Goal: Task Accomplishment & Management: Manage account settings

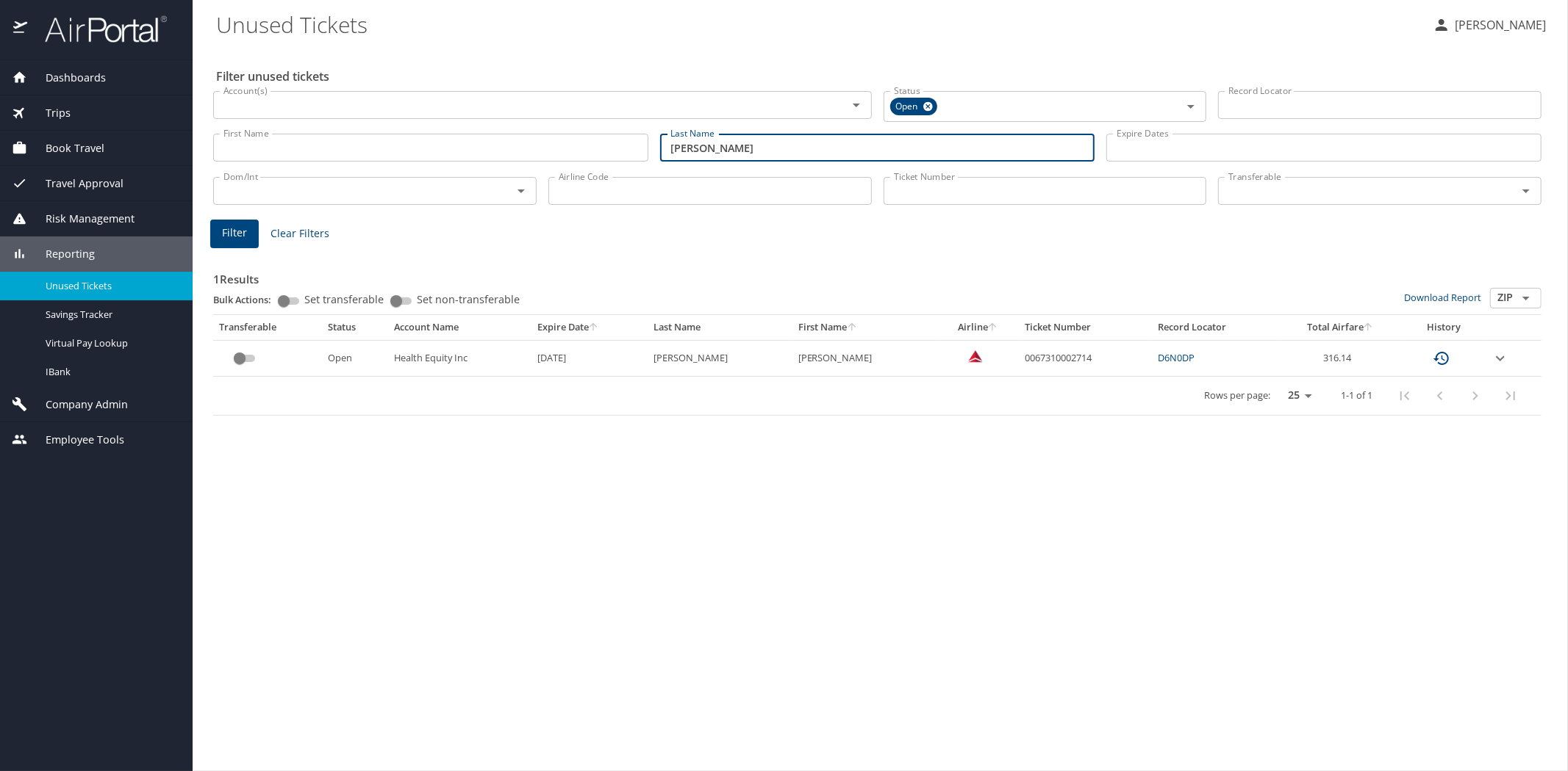
click at [660, 143] on input "pettitt" at bounding box center [878, 147] width 435 height 28
click at [225, 233] on span "Filter" at bounding box center [235, 233] width 25 height 18
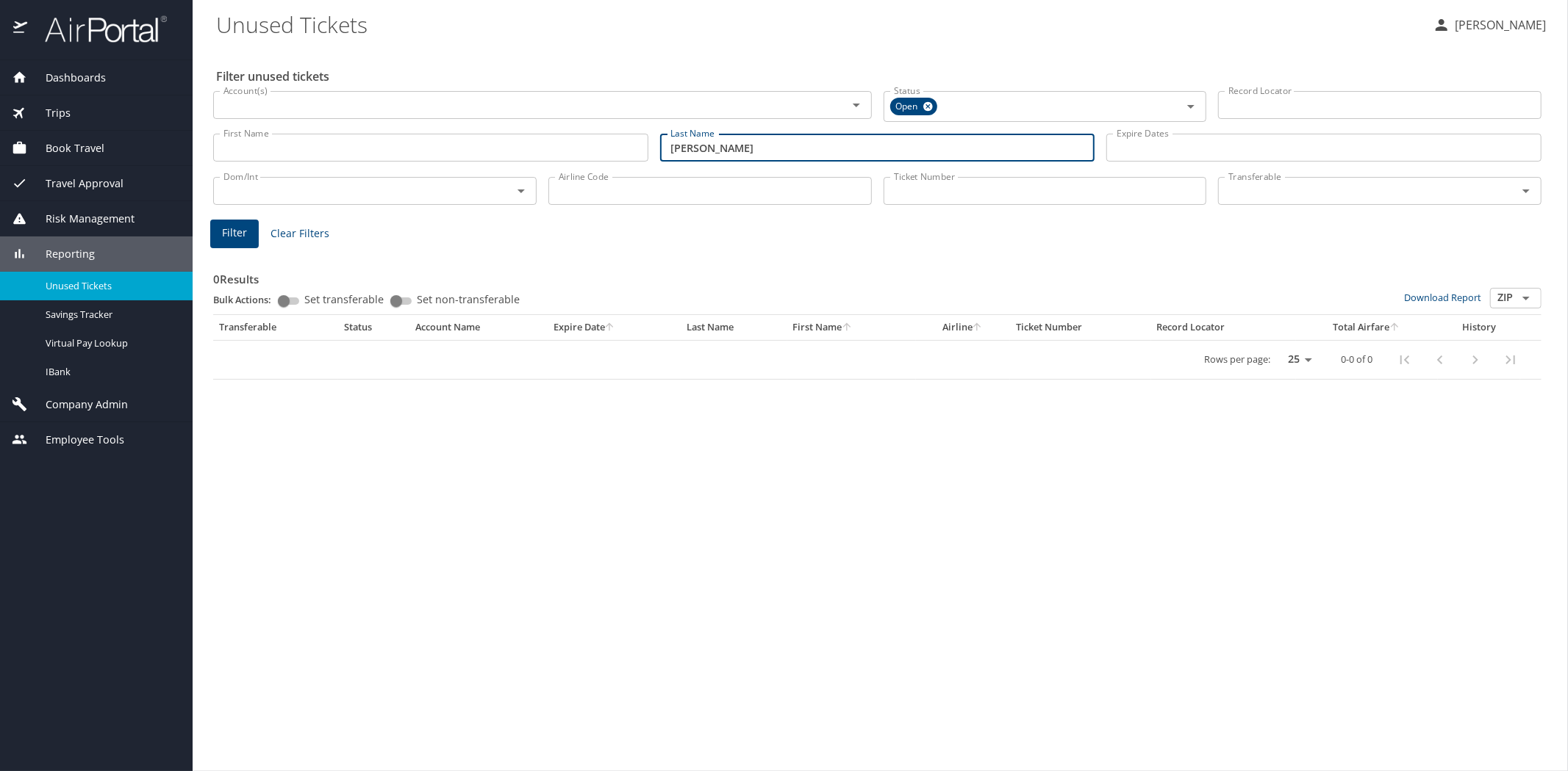
drag, startPoint x: 726, startPoint y: 141, endPoint x: 637, endPoint y: 148, distance: 89.3
click at [637, 148] on div "First Name First Name Last Name ramirez Last Name Expire Dates Expire Dates" at bounding box center [877, 148] width 1340 height 52
click at [231, 237] on span "Filter" at bounding box center [235, 233] width 25 height 18
drag, startPoint x: 701, startPoint y: 151, endPoint x: 660, endPoint y: 141, distance: 42.2
click at [660, 141] on input "mey" at bounding box center [878, 147] width 435 height 28
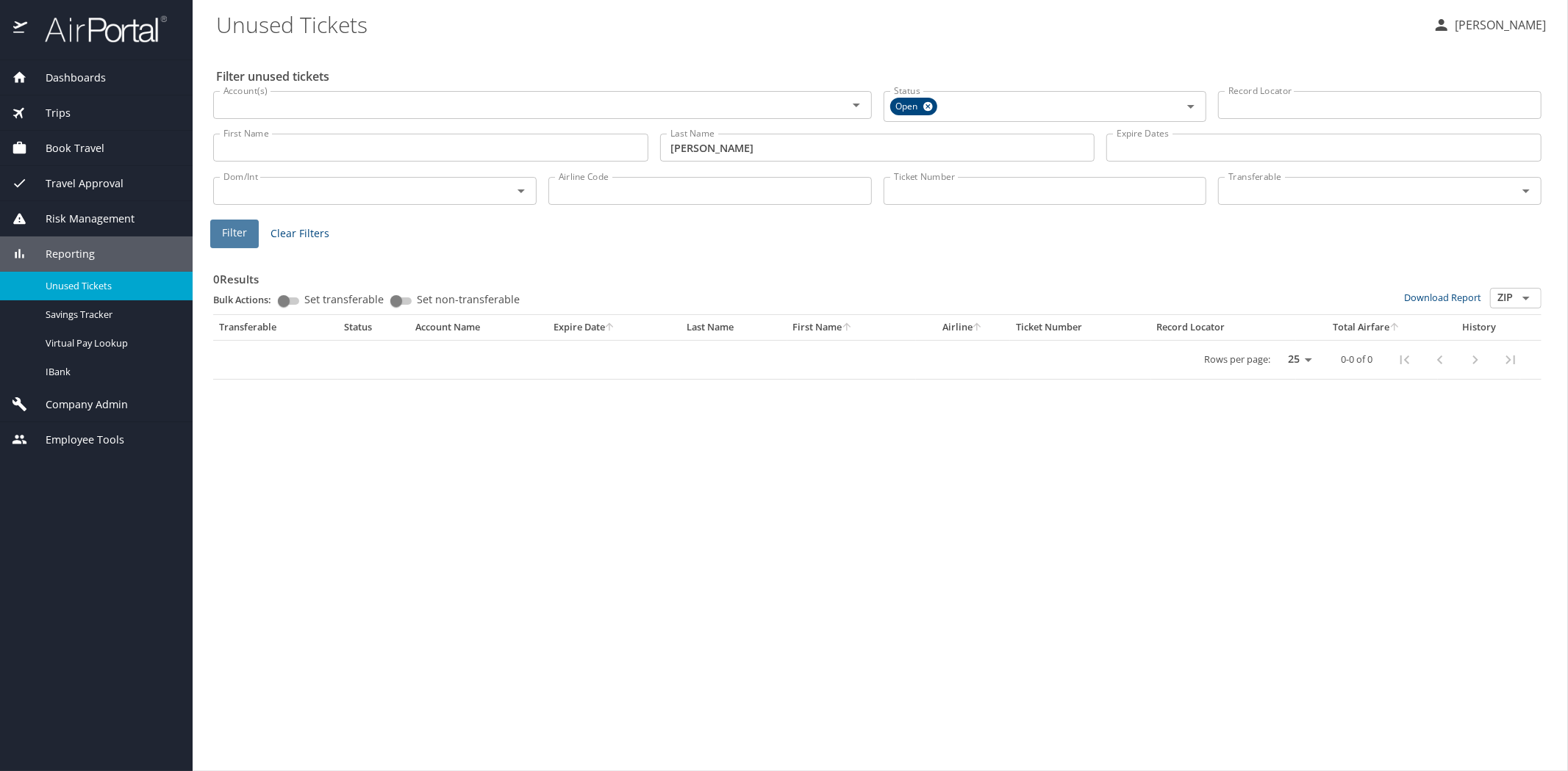
click at [239, 236] on span "Filter" at bounding box center [235, 233] width 25 height 18
drag, startPoint x: 703, startPoint y: 151, endPoint x: 671, endPoint y: 152, distance: 32.0
click at [671, 152] on input "knott" at bounding box center [878, 147] width 435 height 28
type input "mcgalliard"
click at [231, 227] on span "Filter" at bounding box center [235, 233] width 25 height 18
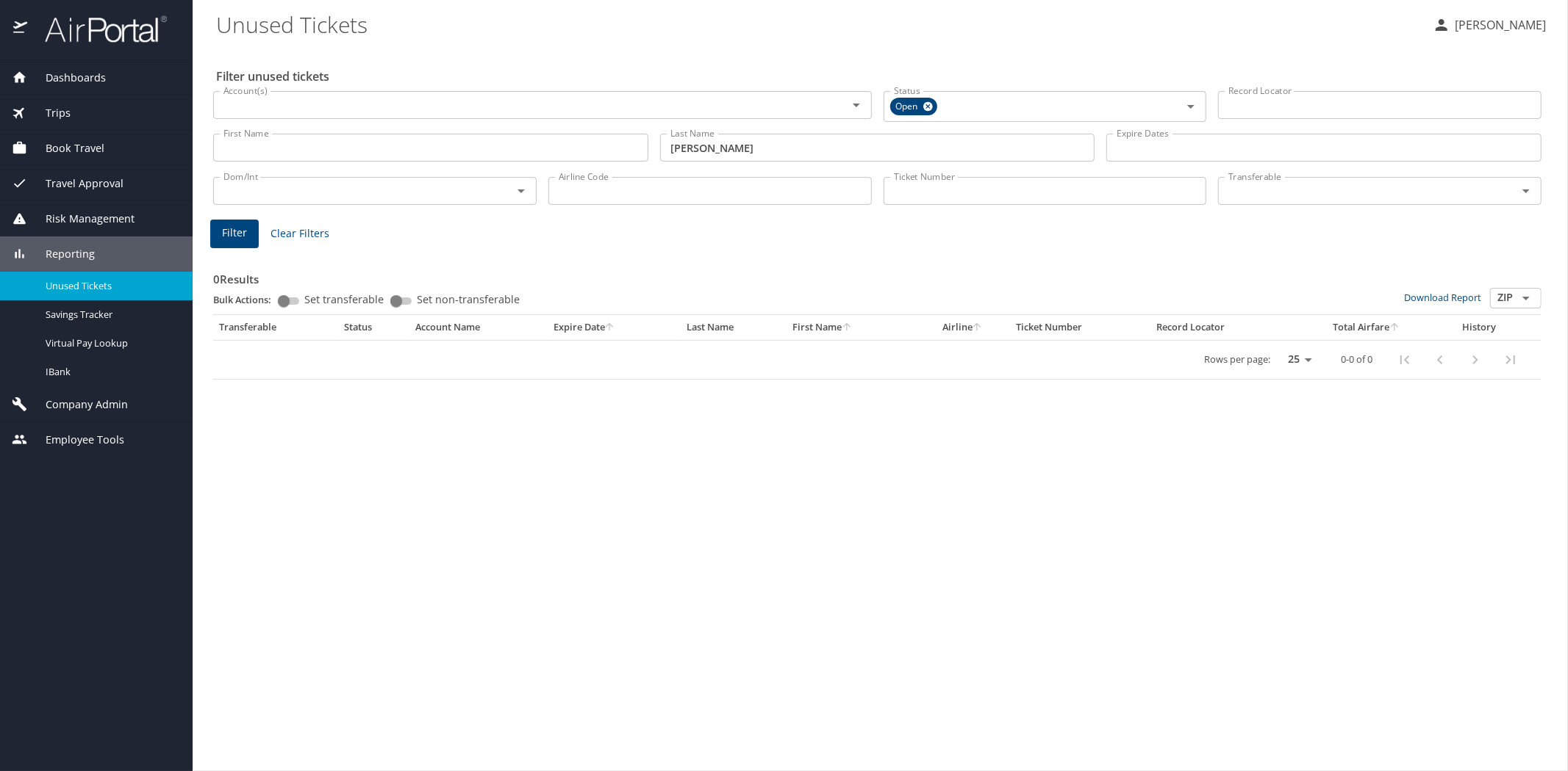
click at [84, 254] on span "Reporting" at bounding box center [60, 254] width 67 height 16
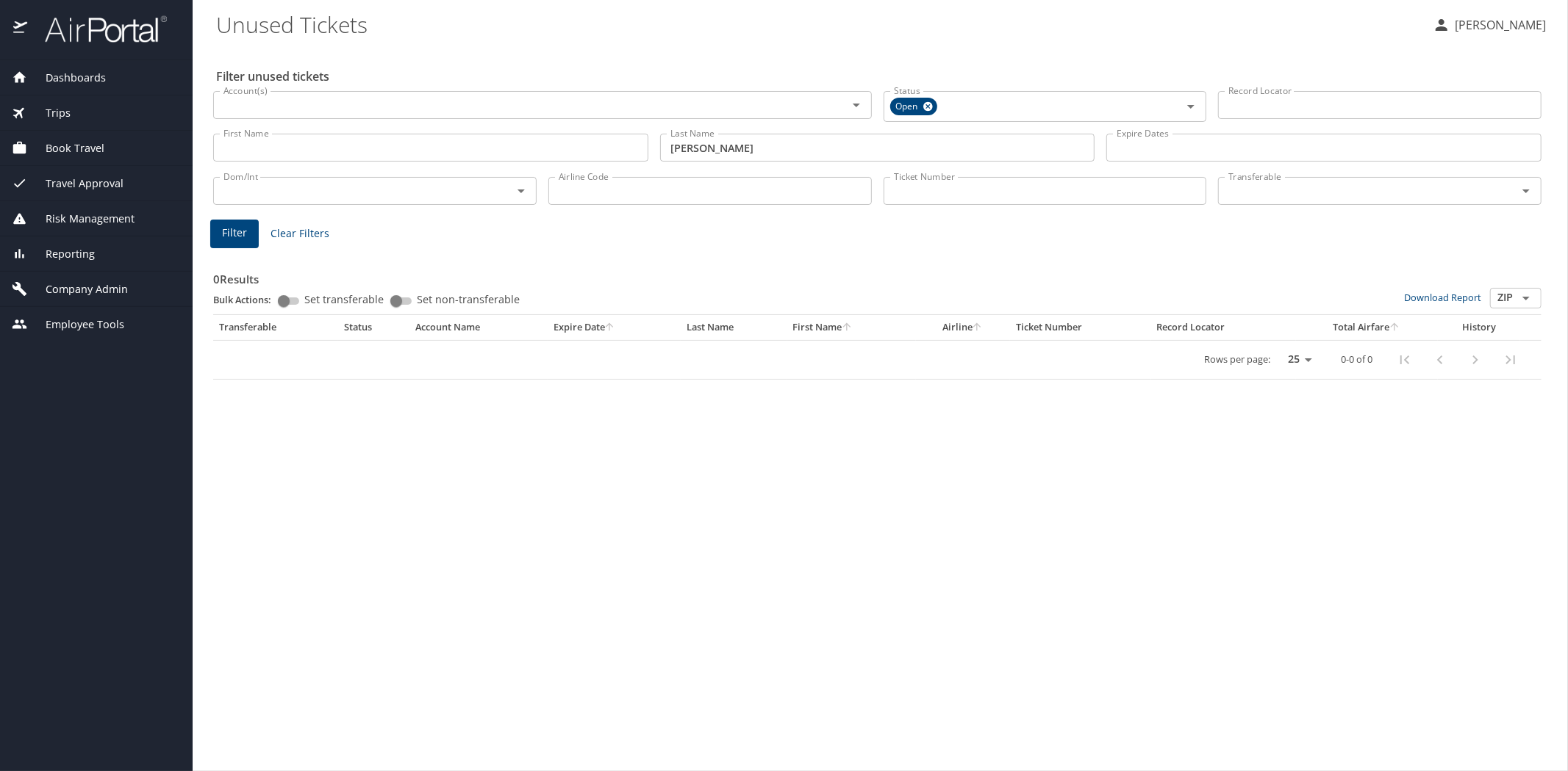
click at [81, 291] on span "Company Admin" at bounding box center [77, 289] width 101 height 16
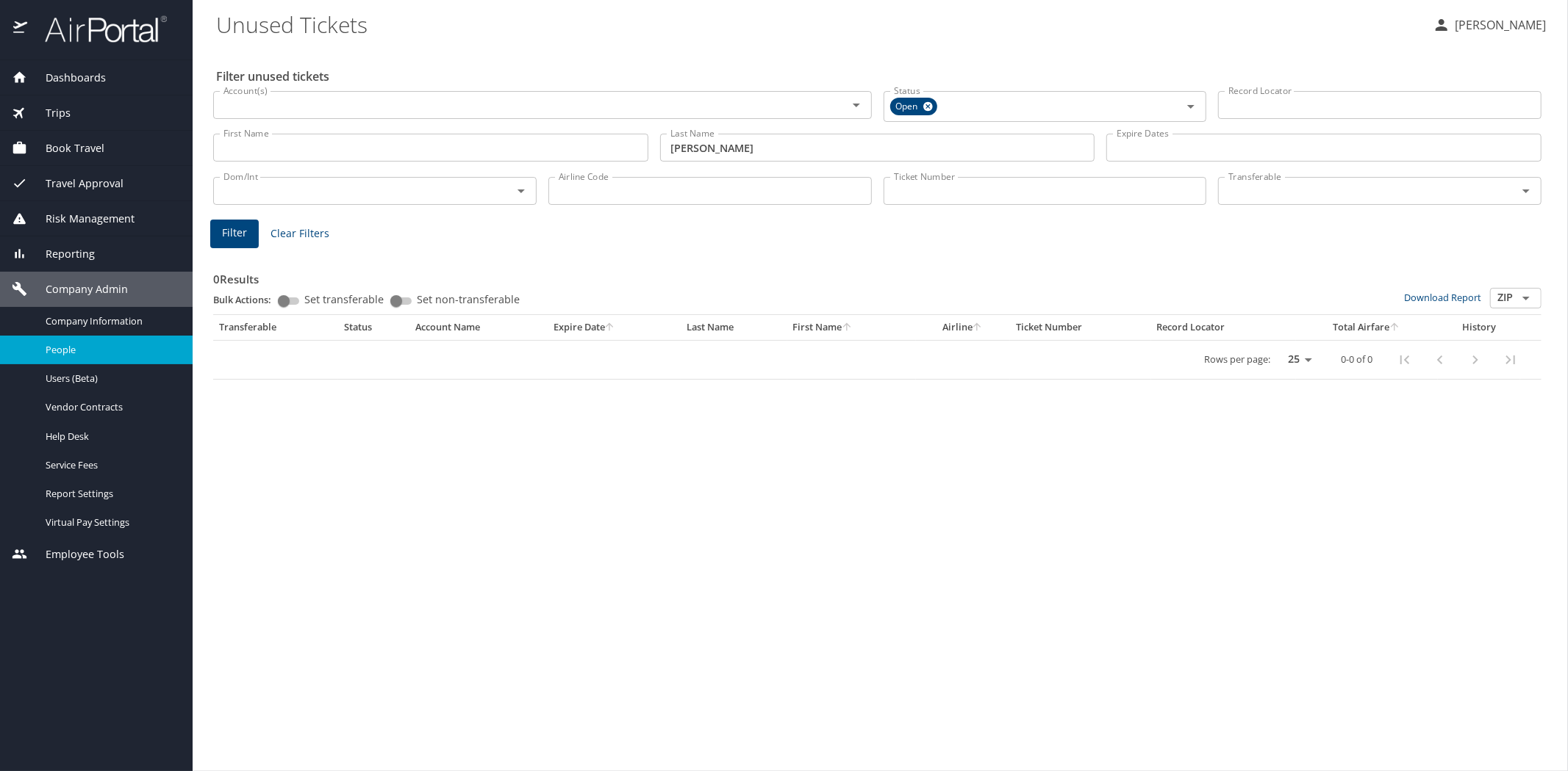
click at [69, 347] on span "People" at bounding box center [109, 350] width 129 height 14
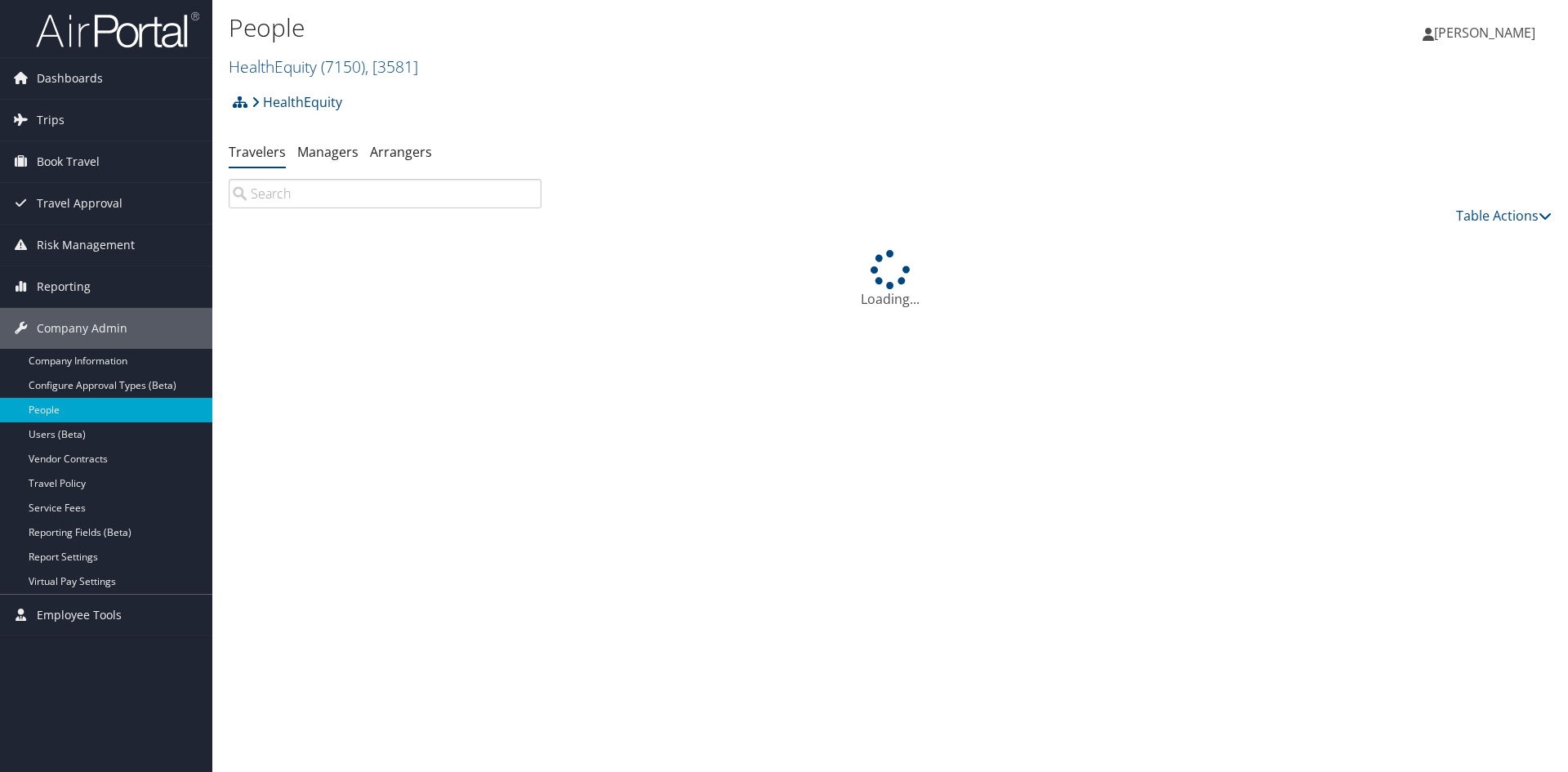
click at [273, 195] on input "search" at bounding box center [385, 193] width 313 height 29
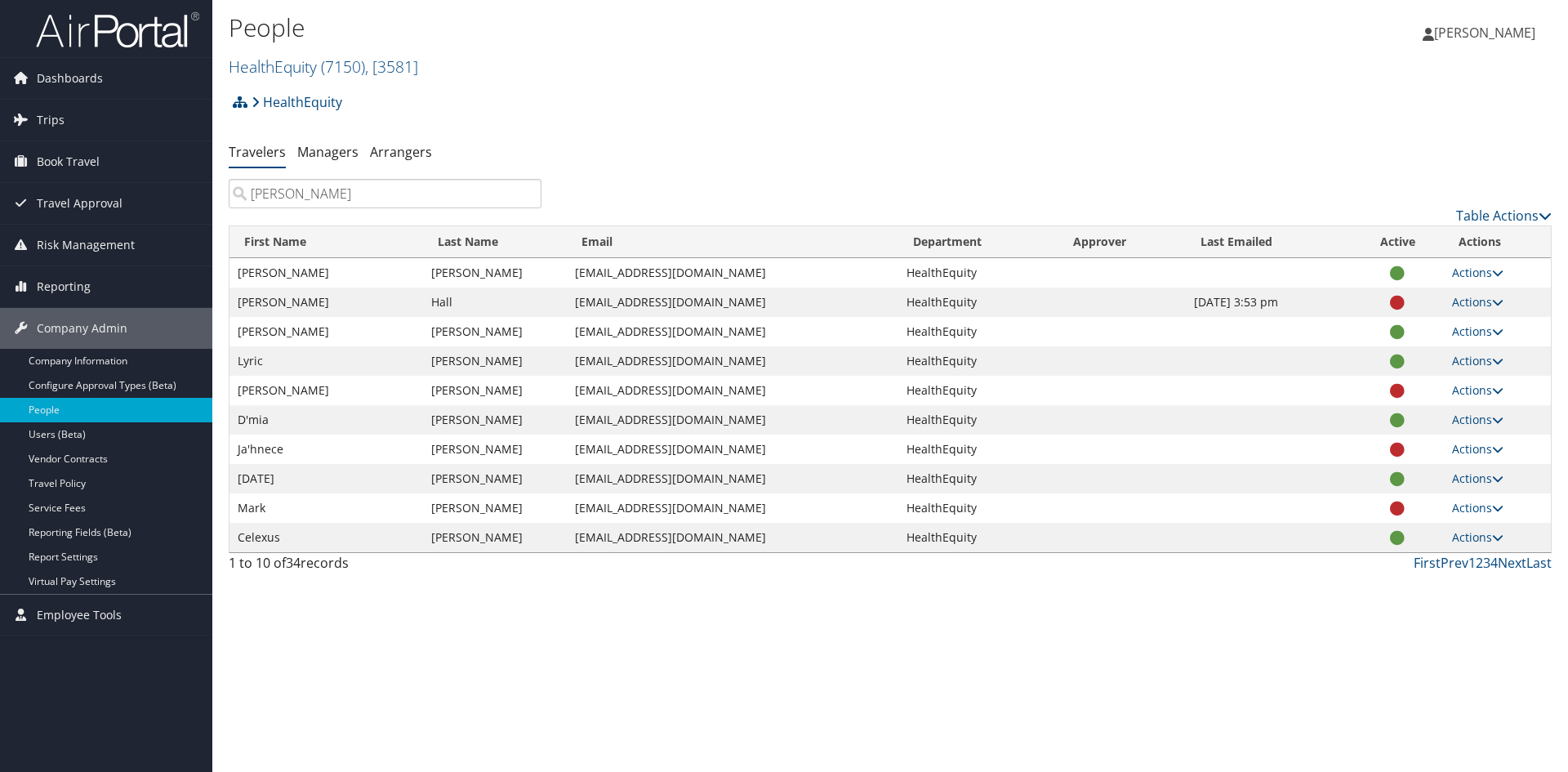
click at [252, 193] on input "jackson" at bounding box center [385, 193] width 313 height 29
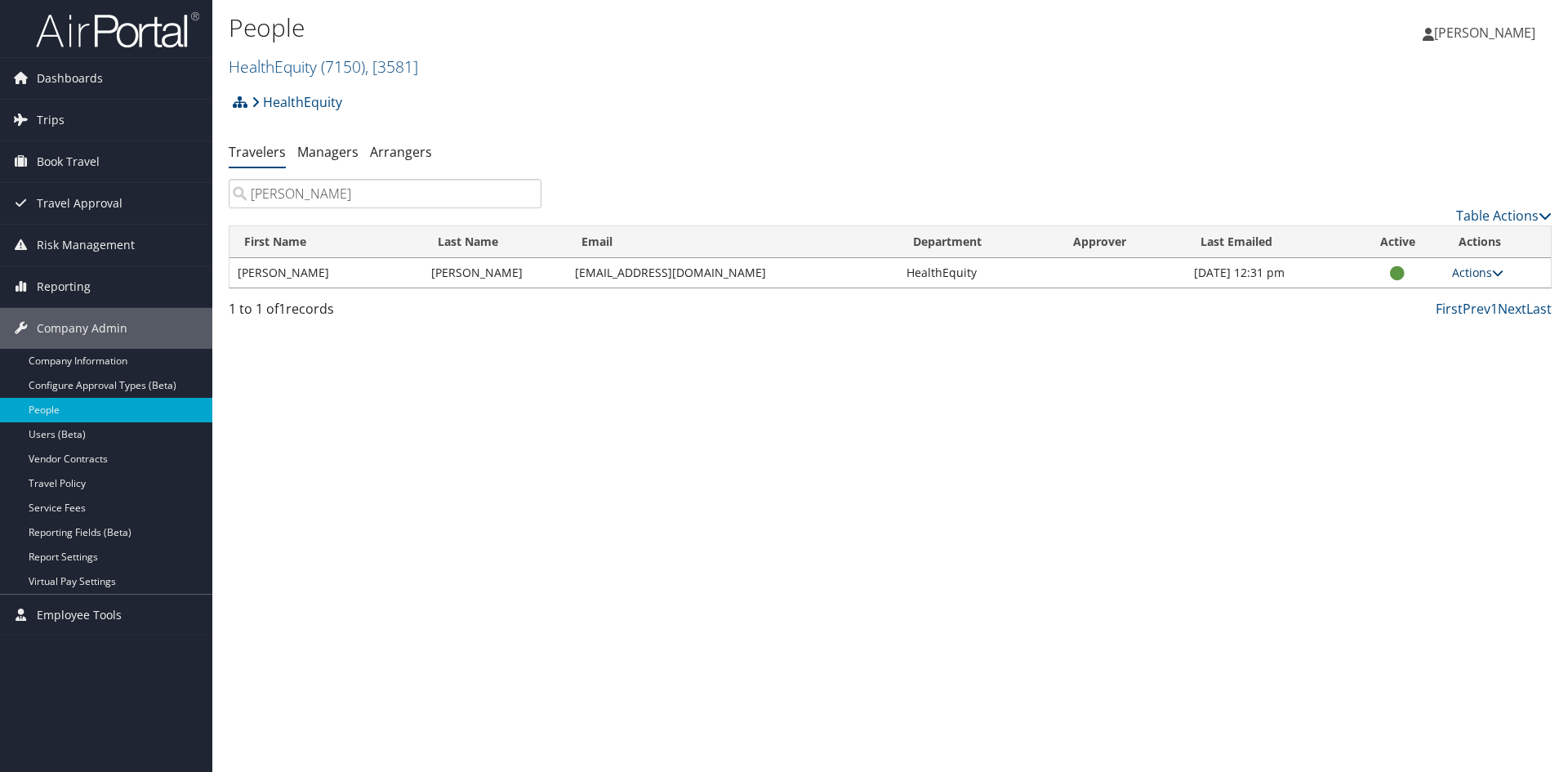
type input "stacie jackson"
click at [1478, 271] on link "Actions" at bounding box center [1477, 272] width 51 height 16
click at [1424, 325] on link "View Profile" at bounding box center [1425, 324] width 151 height 28
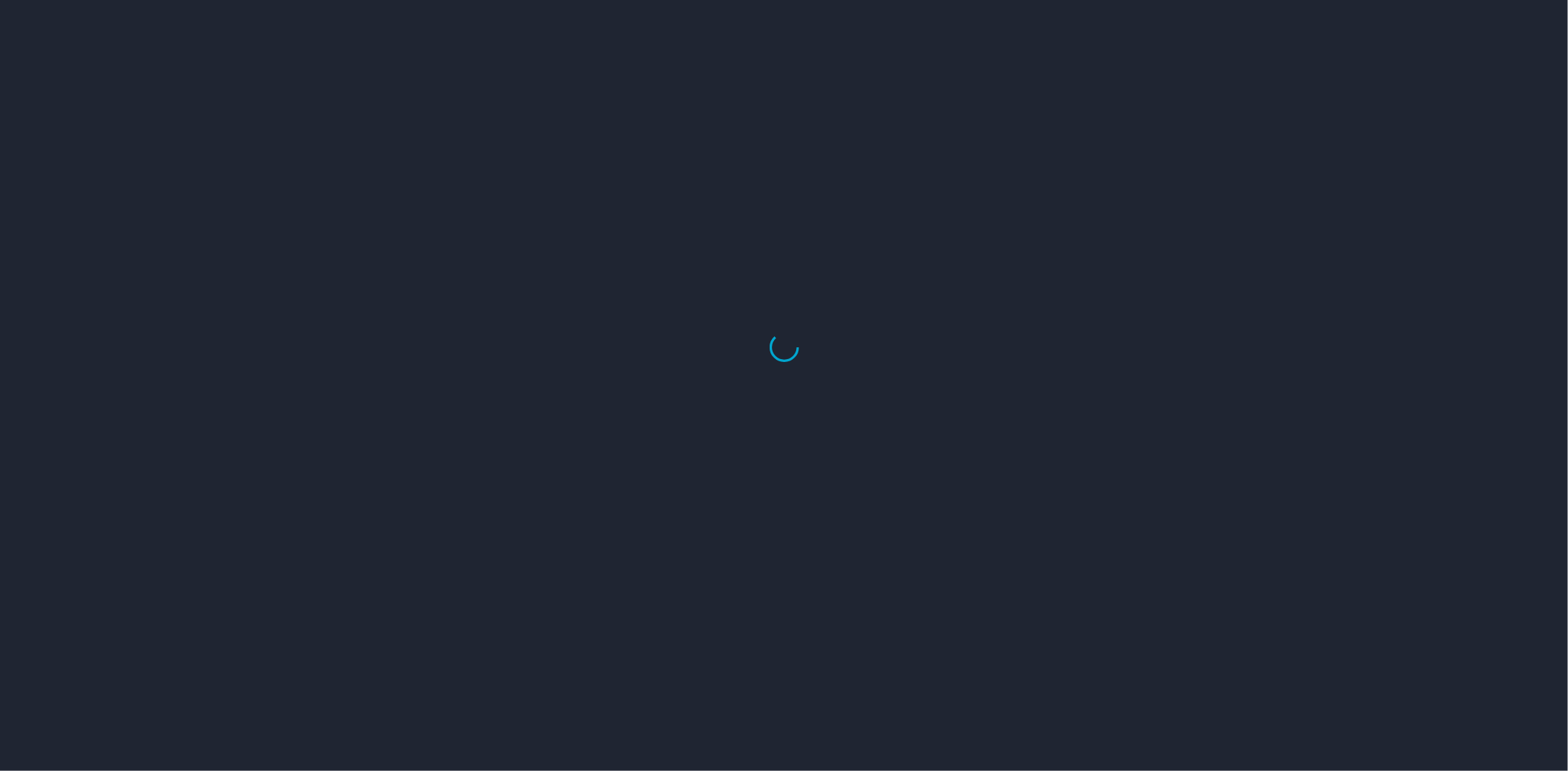
select select "US"
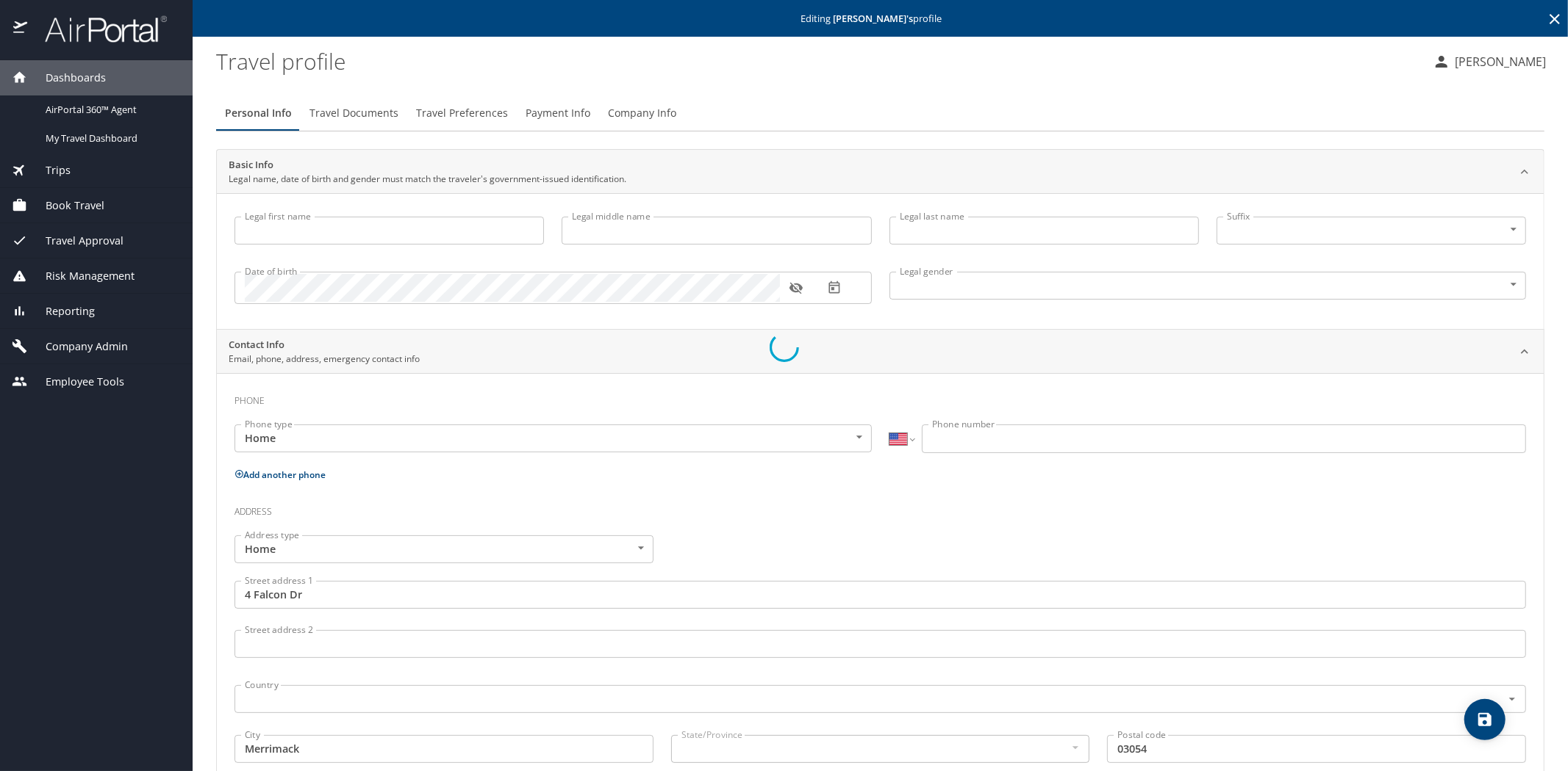
type input "Stacie"
type input "Jo"
type input "Jackson"
type input "Female"
type input "DAVID"
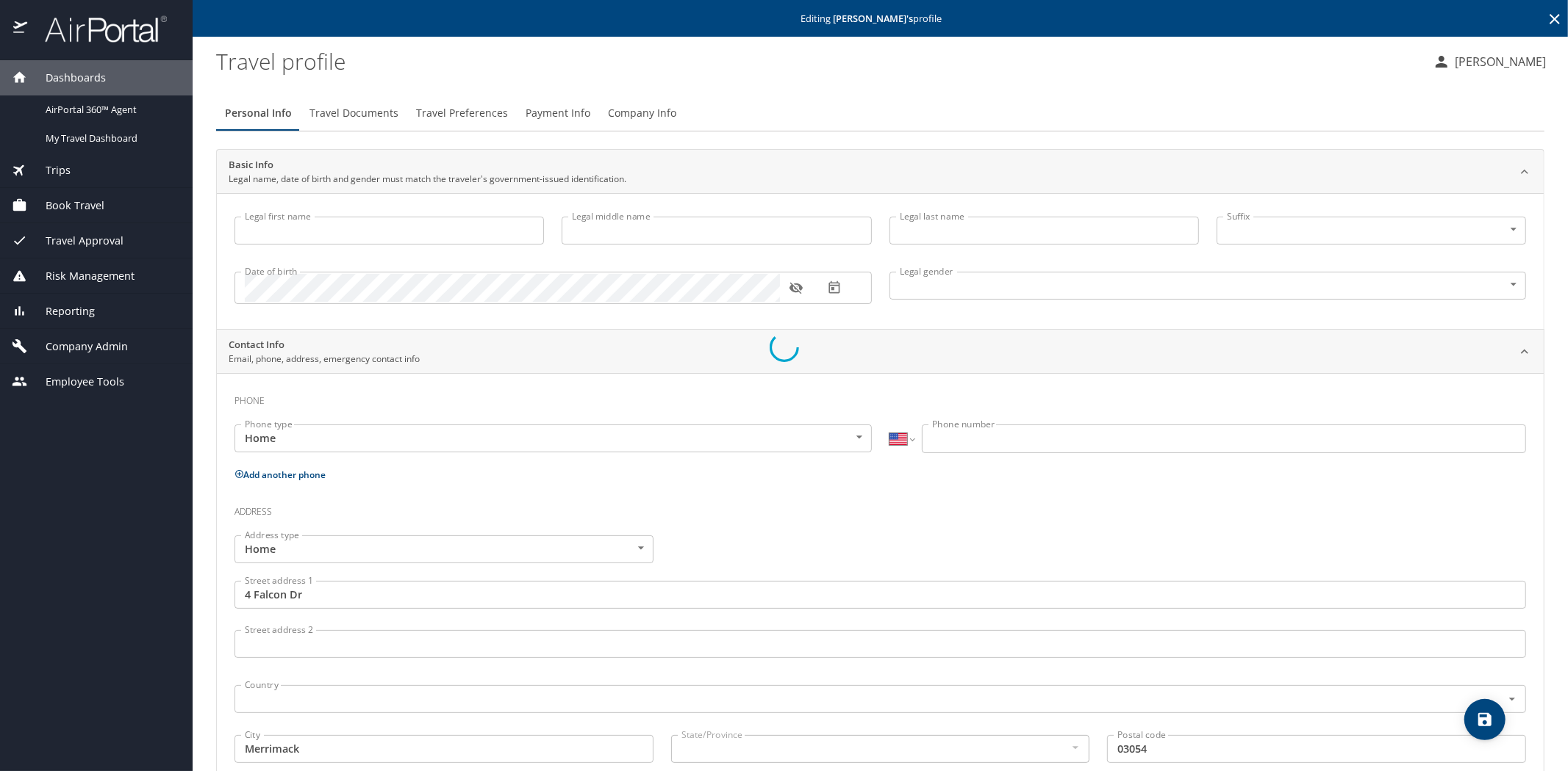
type input "JACKSON"
select select "MY"
type input "38609257"
type input "United States of America"
type input "New Hampshire"
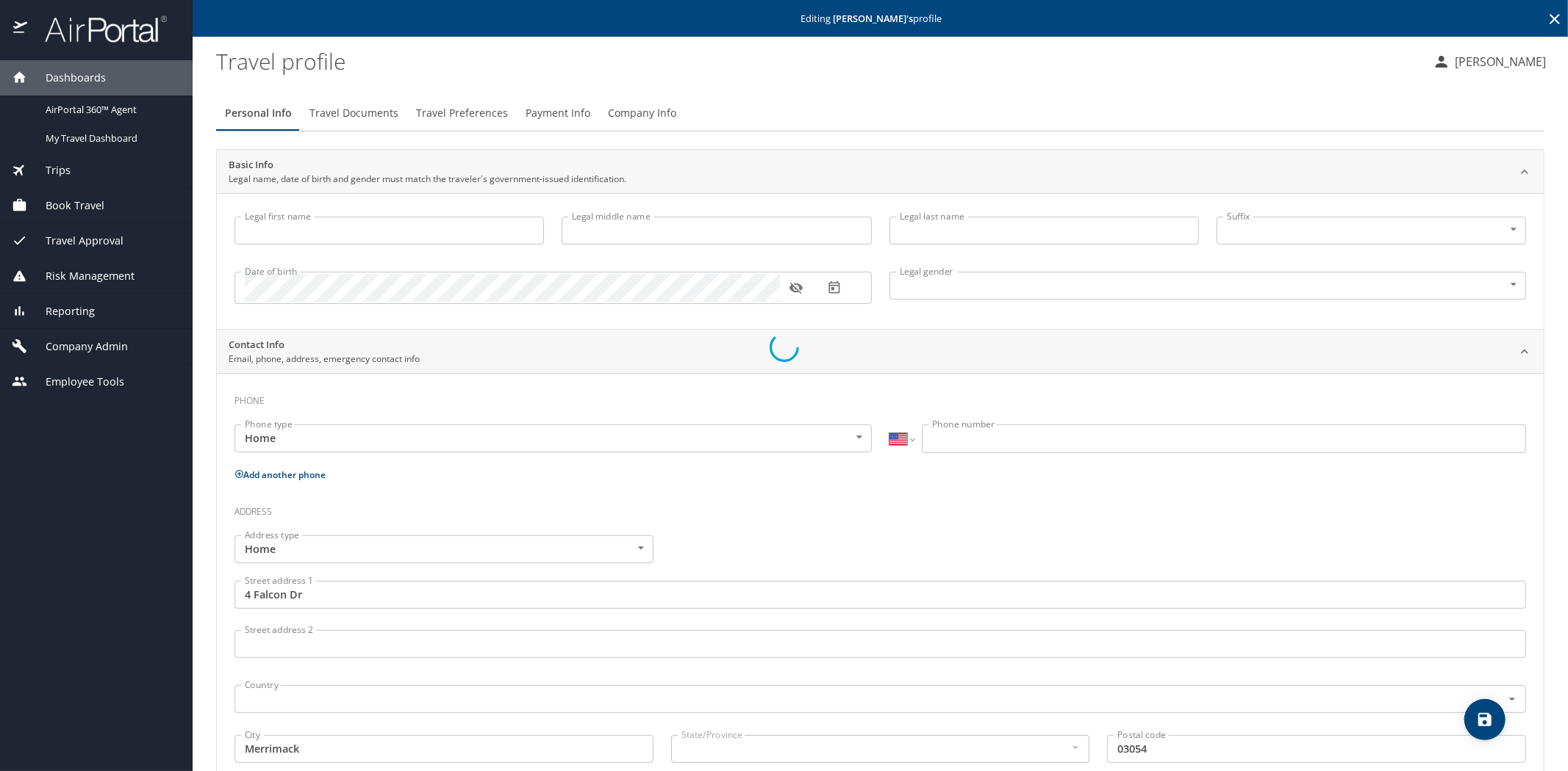
type input "United States of America"
type input "Utah"
type input "United States of America"
type input "New Hampshire"
select select "US"
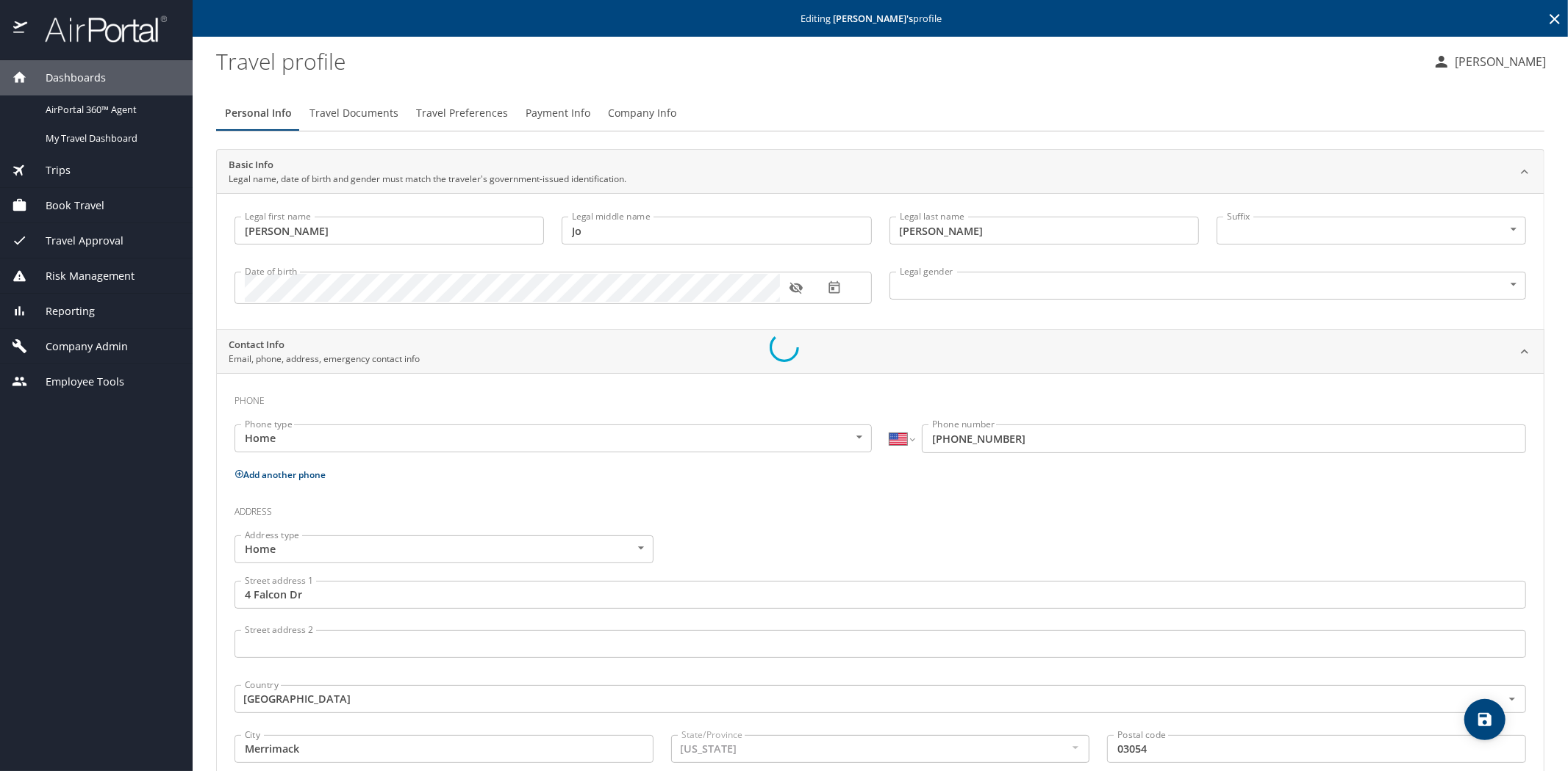
select select "MY"
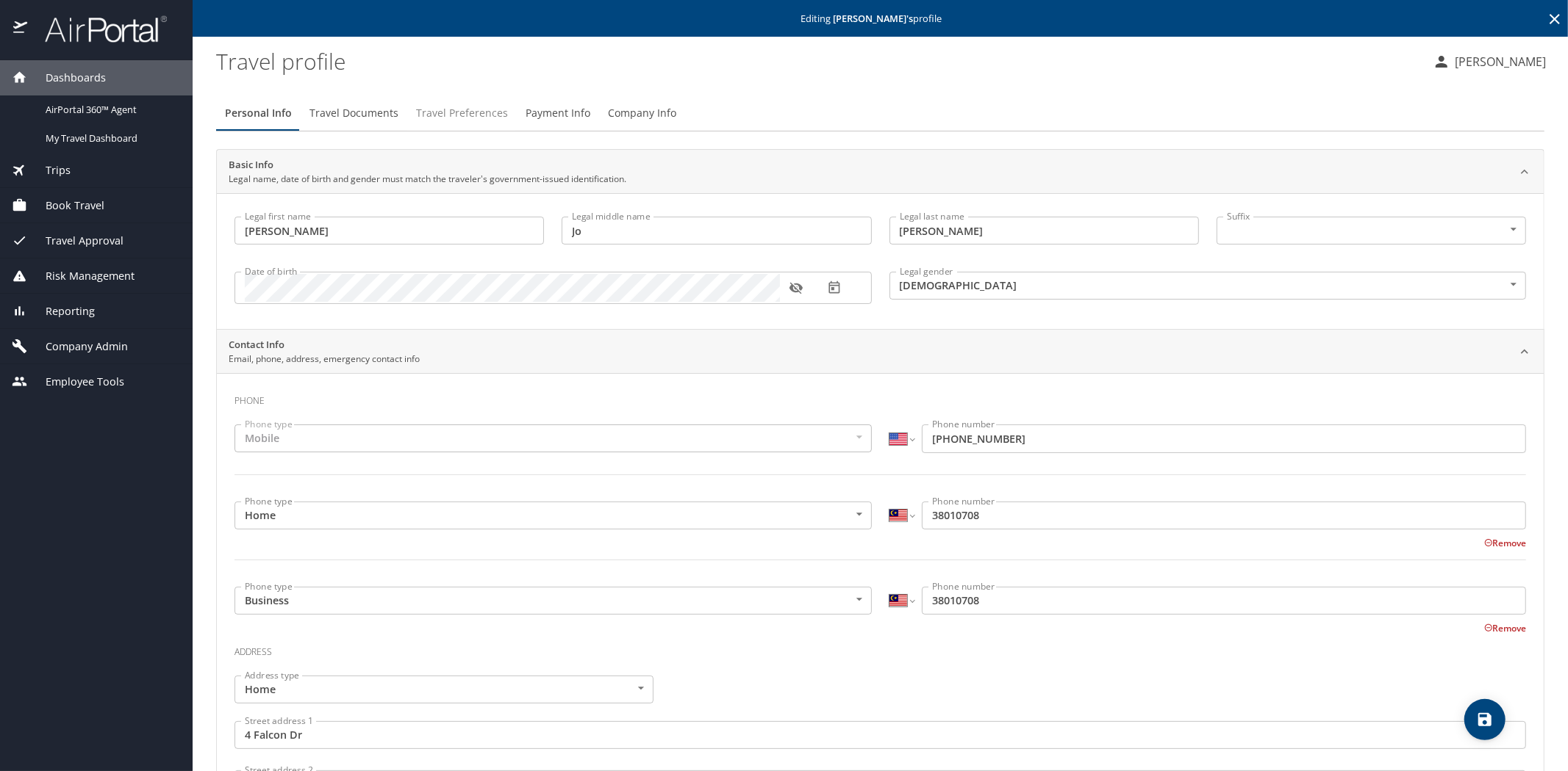
click at [446, 114] on span "Travel Preferences" at bounding box center [462, 113] width 92 height 18
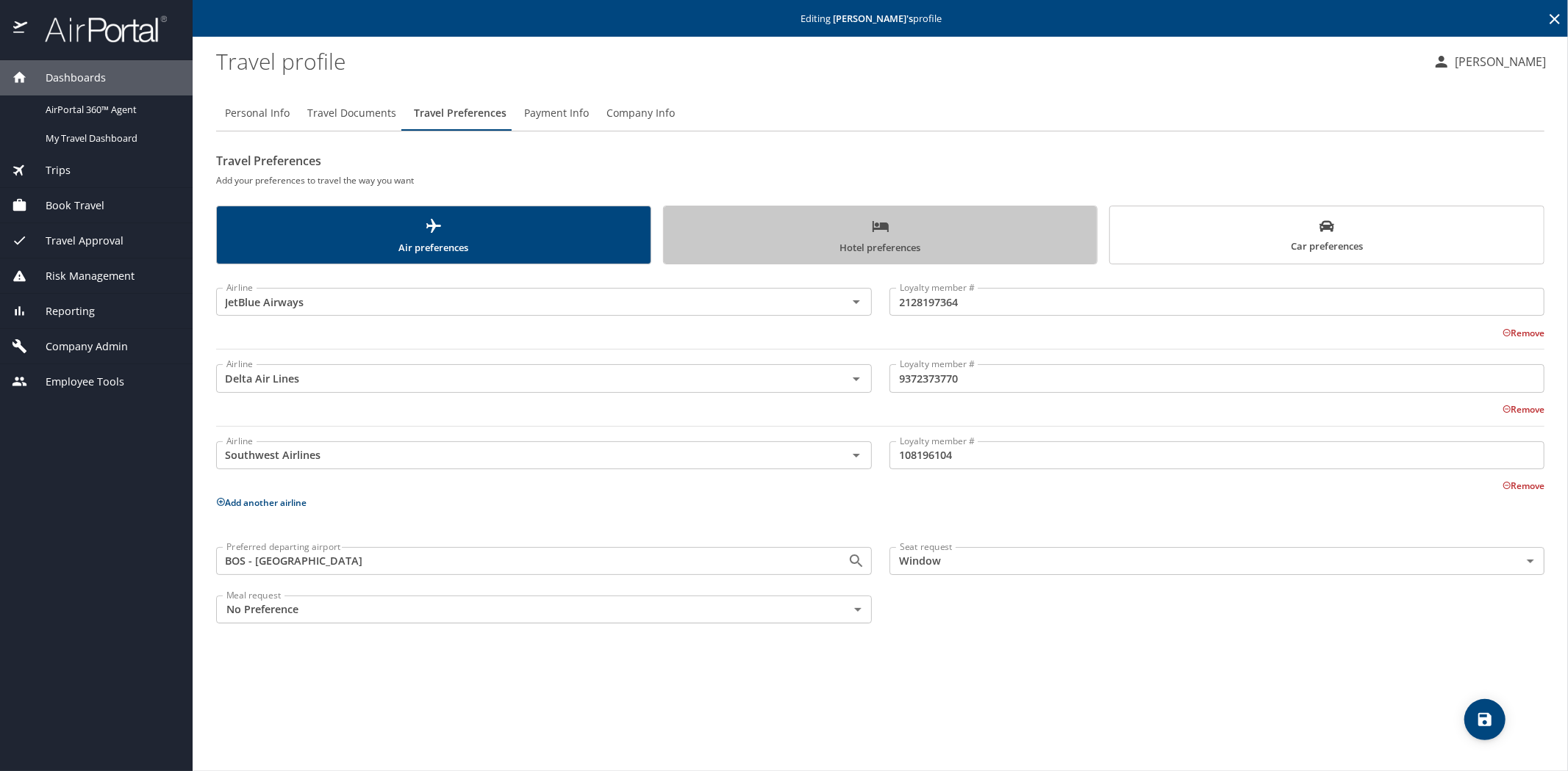
click at [852, 234] on span "Hotel preferences" at bounding box center [880, 236] width 416 height 39
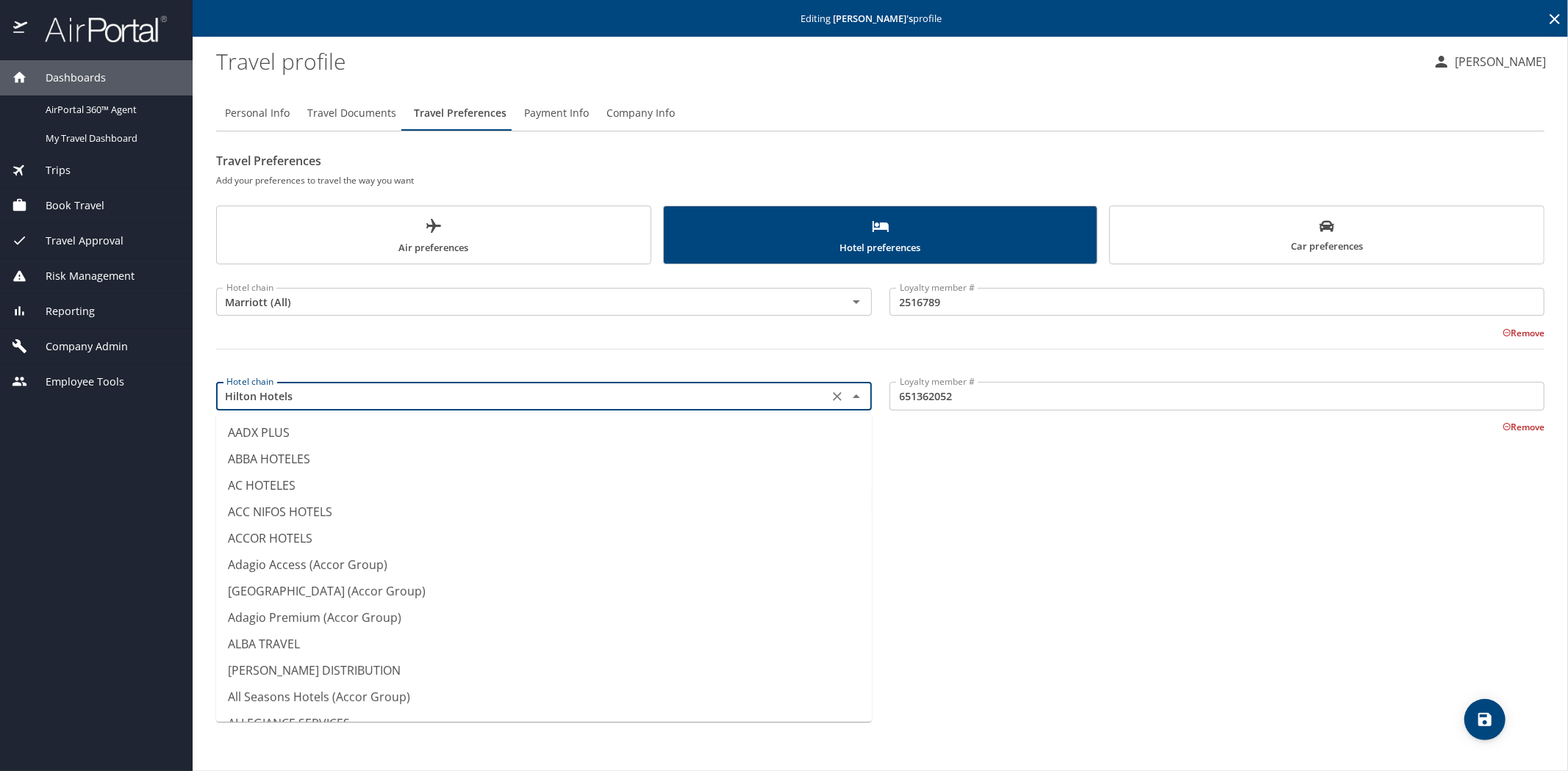
click at [307, 392] on input "Hilton Hotels" at bounding box center [522, 396] width 603 height 19
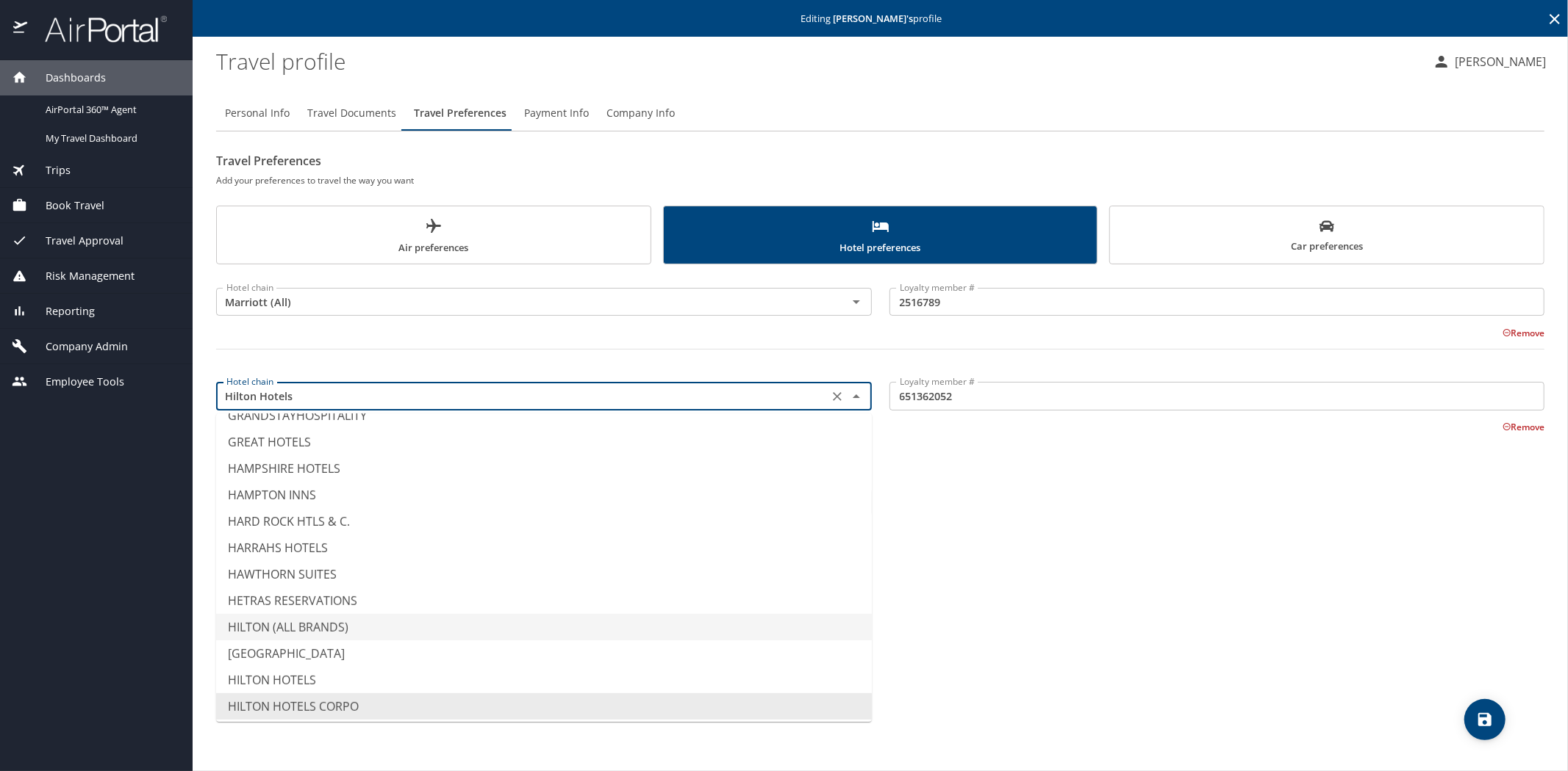
click at [318, 620] on li "HILTON (ALL BRANDS)" at bounding box center [544, 627] width 656 height 26
type input "HILTON (ALL BRANDS)"
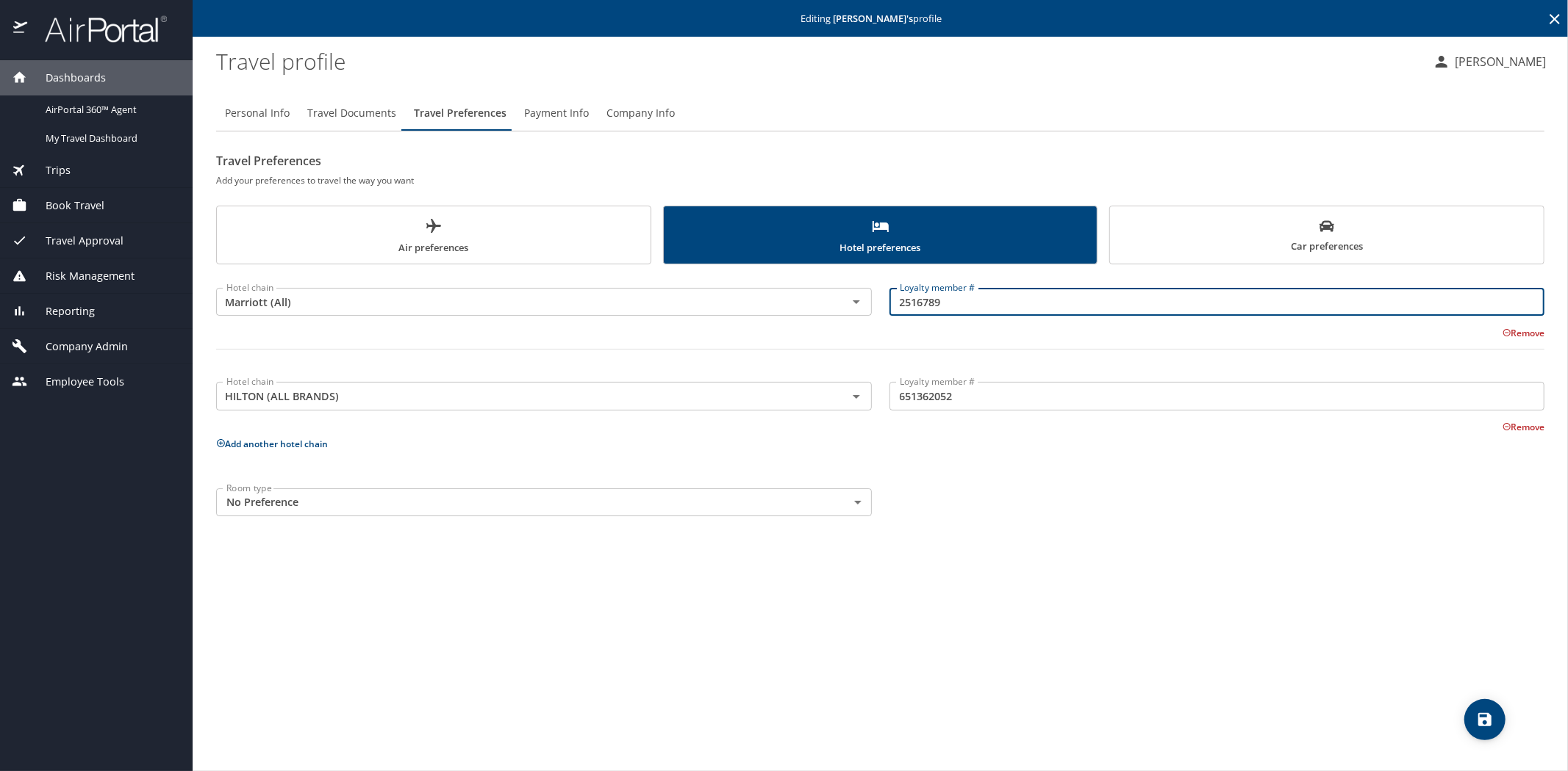
click at [899, 302] on input "2516789" at bounding box center [1217, 301] width 656 height 28
type input "02516789"
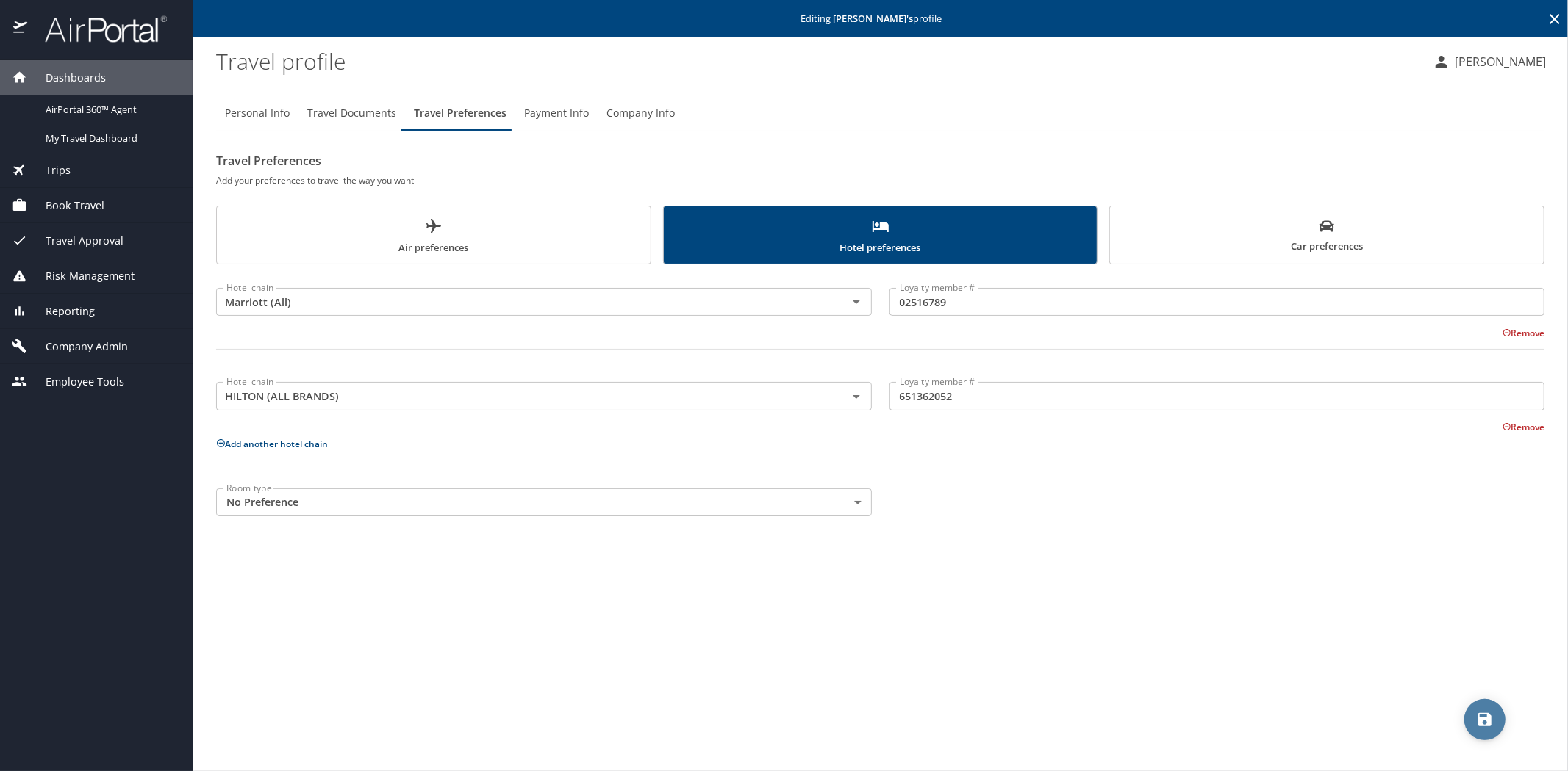
click at [1487, 720] on icon "save" at bounding box center [1484, 719] width 13 height 13
click at [1552, 17] on icon at bounding box center [1555, 19] width 17 height 17
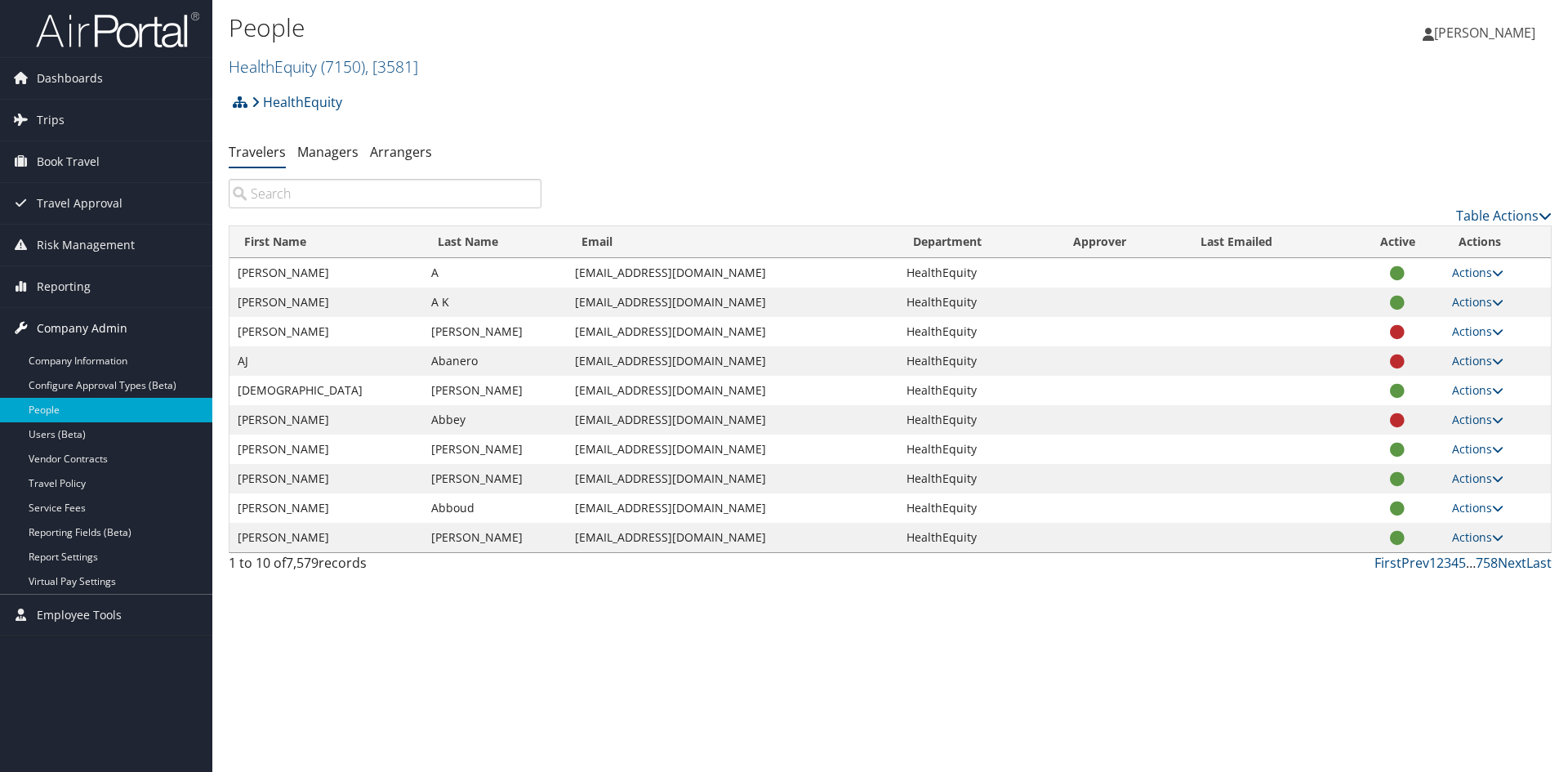
click at [84, 331] on span "Company Admin" at bounding box center [82, 329] width 91 height 41
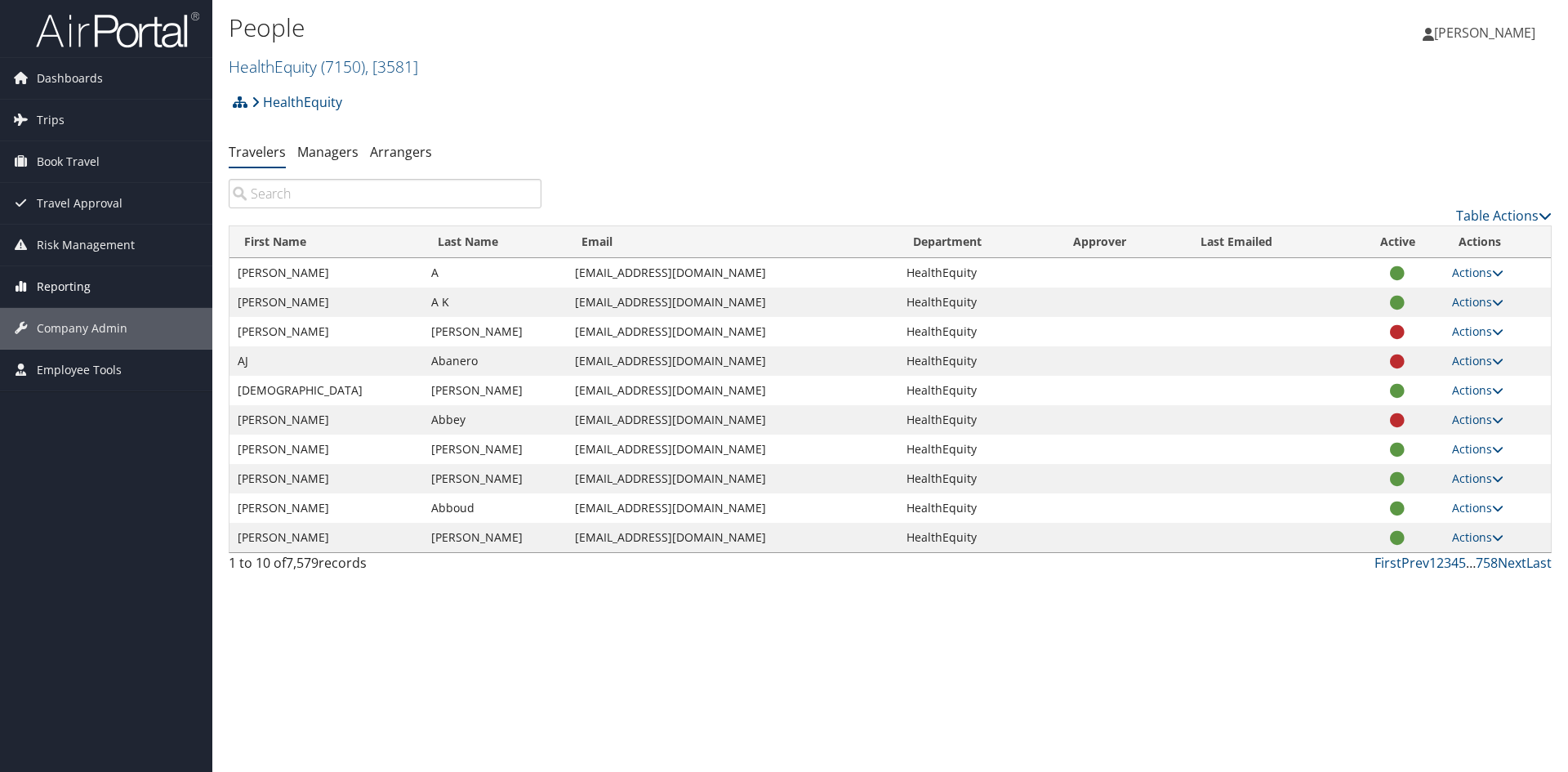
click at [75, 285] on span "Reporting" at bounding box center [63, 286] width 54 height 41
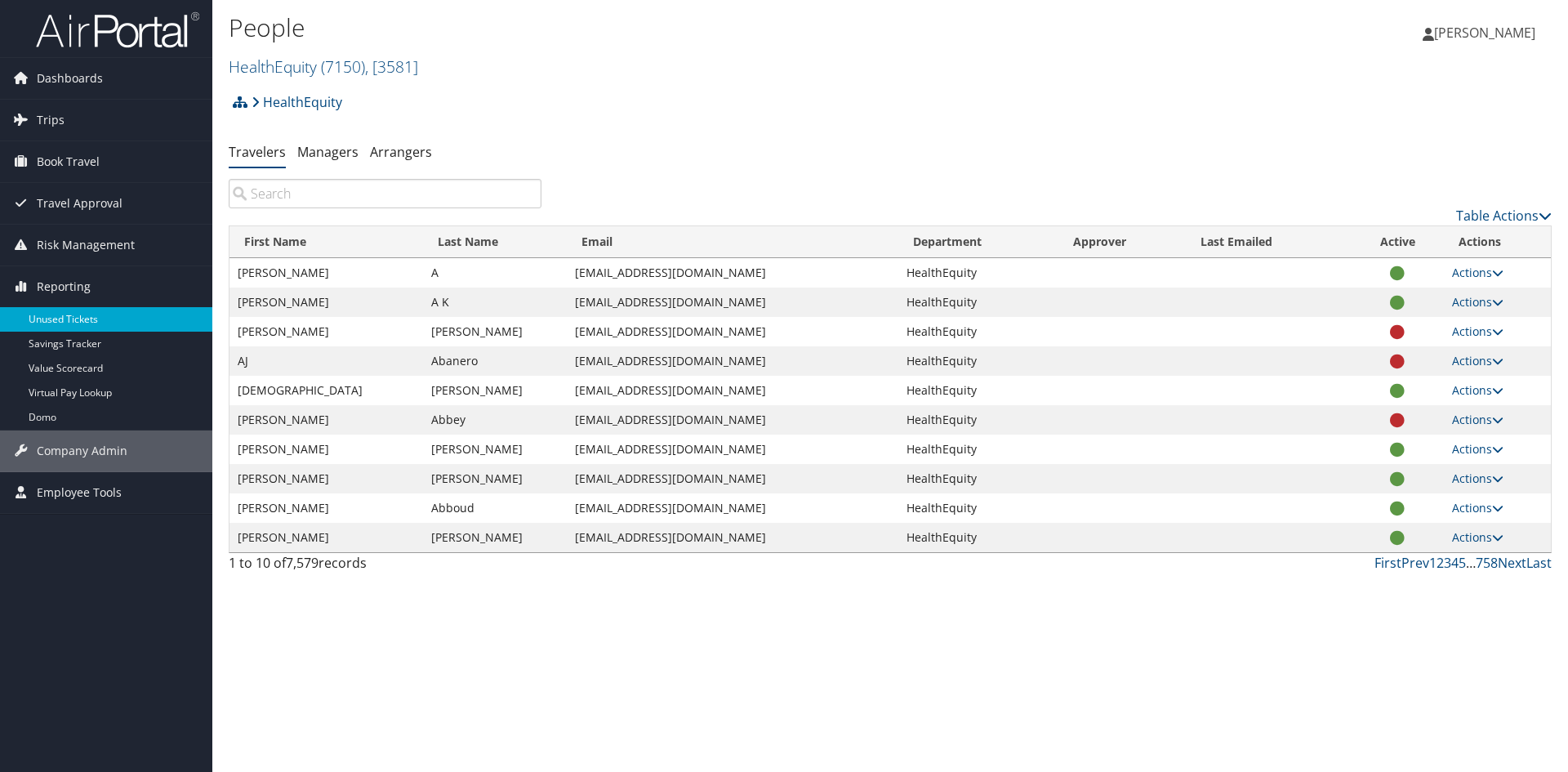
click at [73, 320] on link "Unused Tickets" at bounding box center [106, 320] width 212 height 25
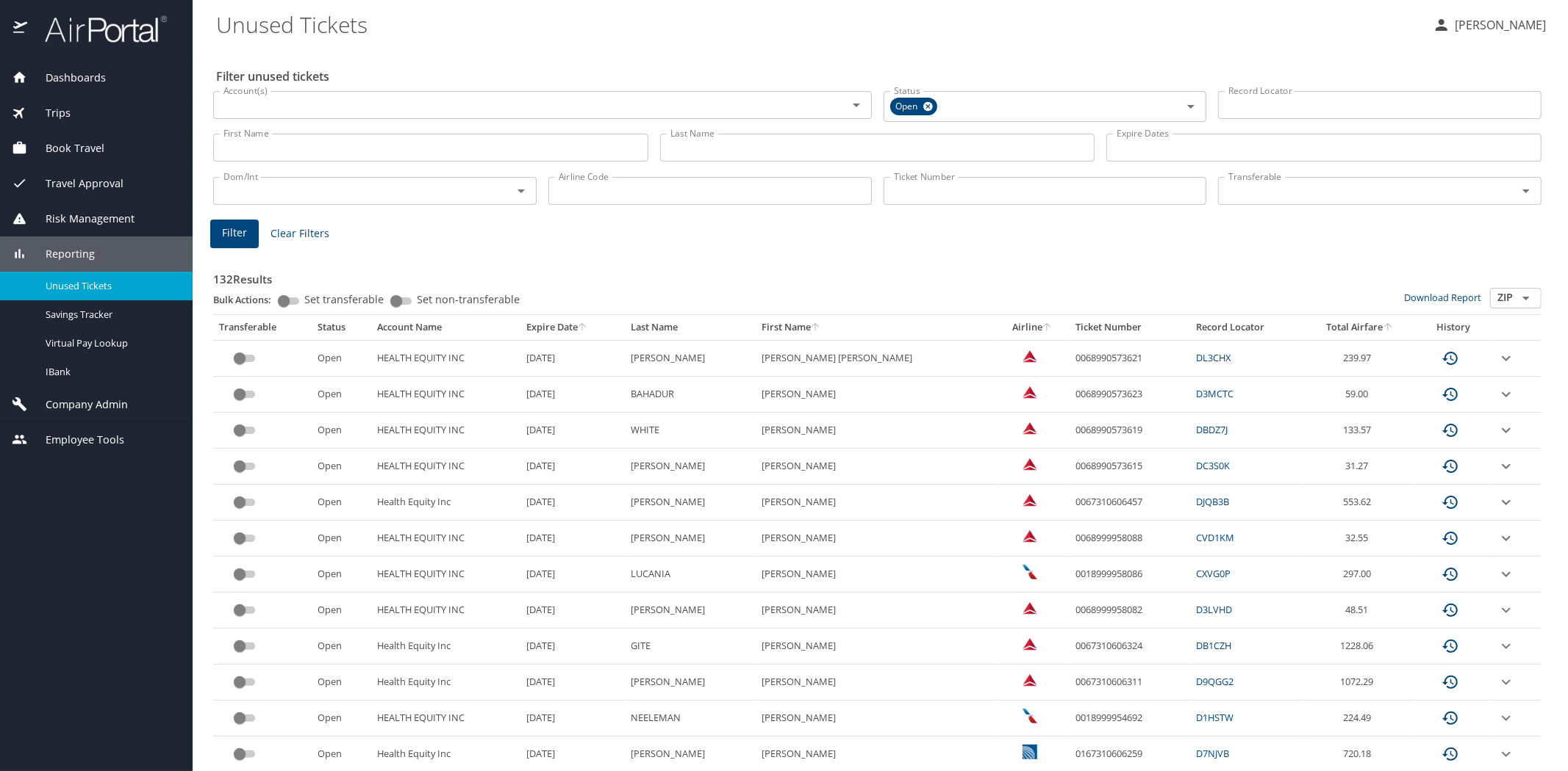
click at [72, 251] on span "Reporting" at bounding box center [60, 254] width 67 height 16
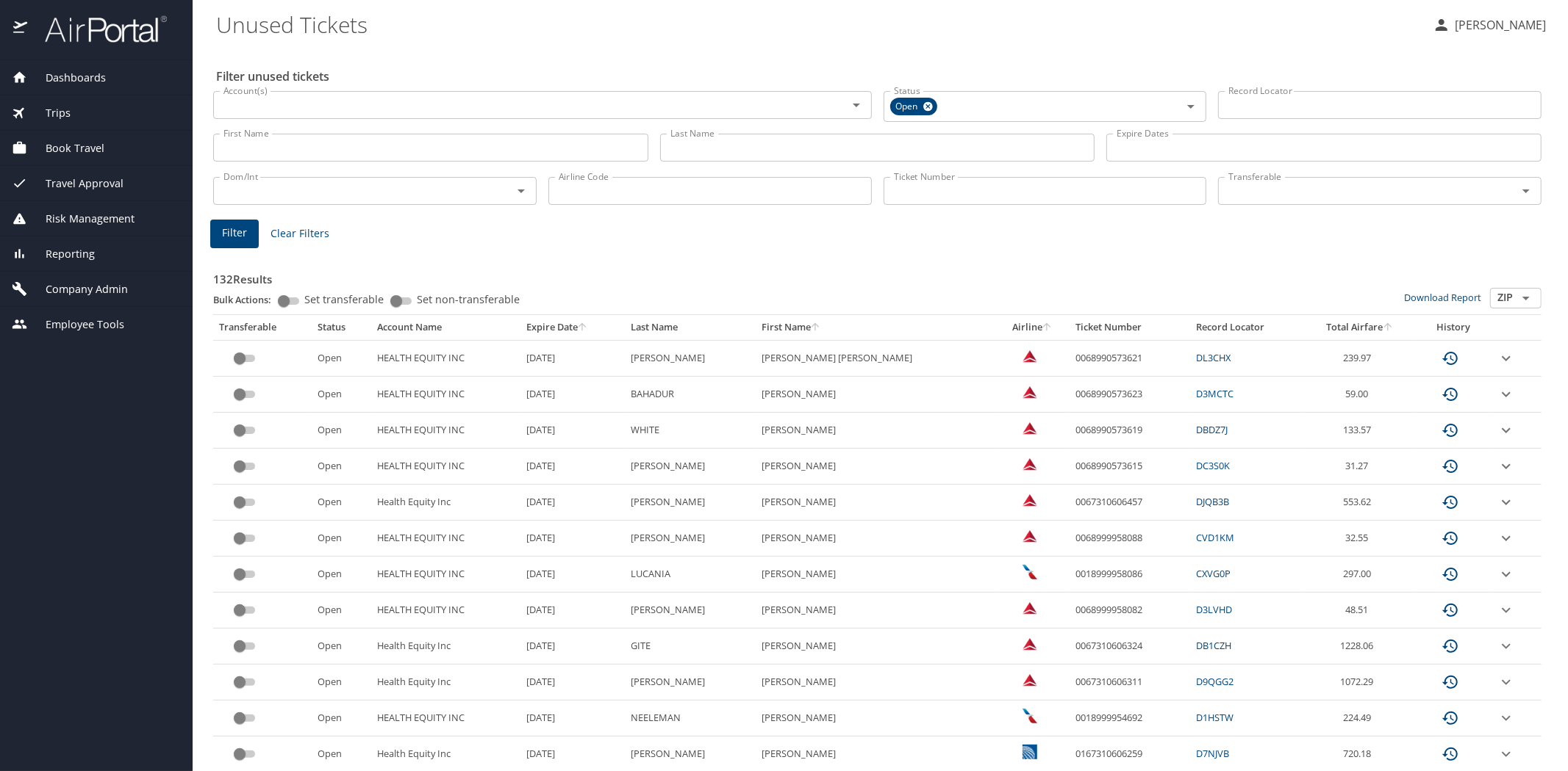
click at [86, 292] on span "Company Admin" at bounding box center [77, 289] width 101 height 16
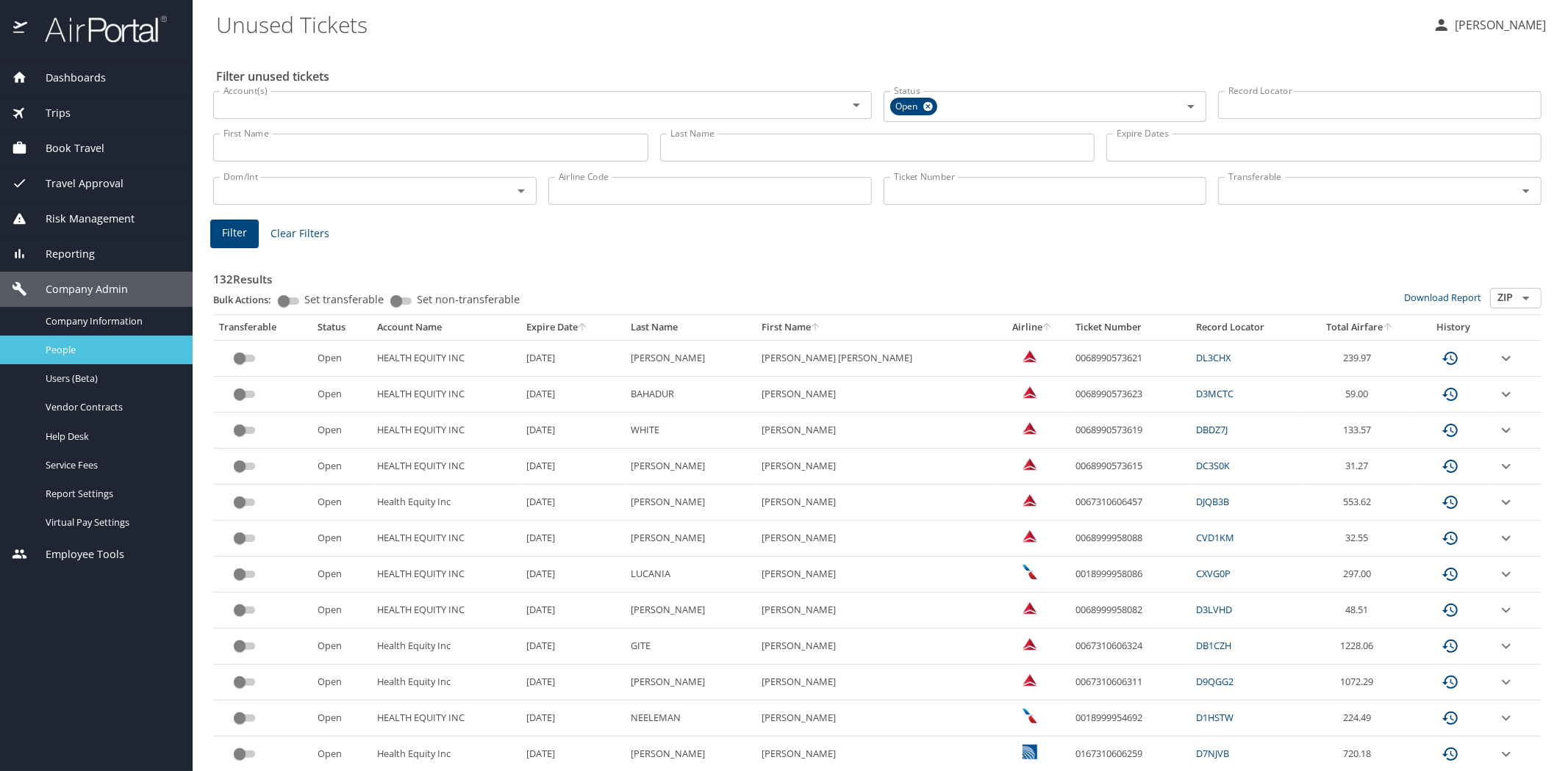
click at [82, 350] on span "People" at bounding box center [109, 350] width 129 height 14
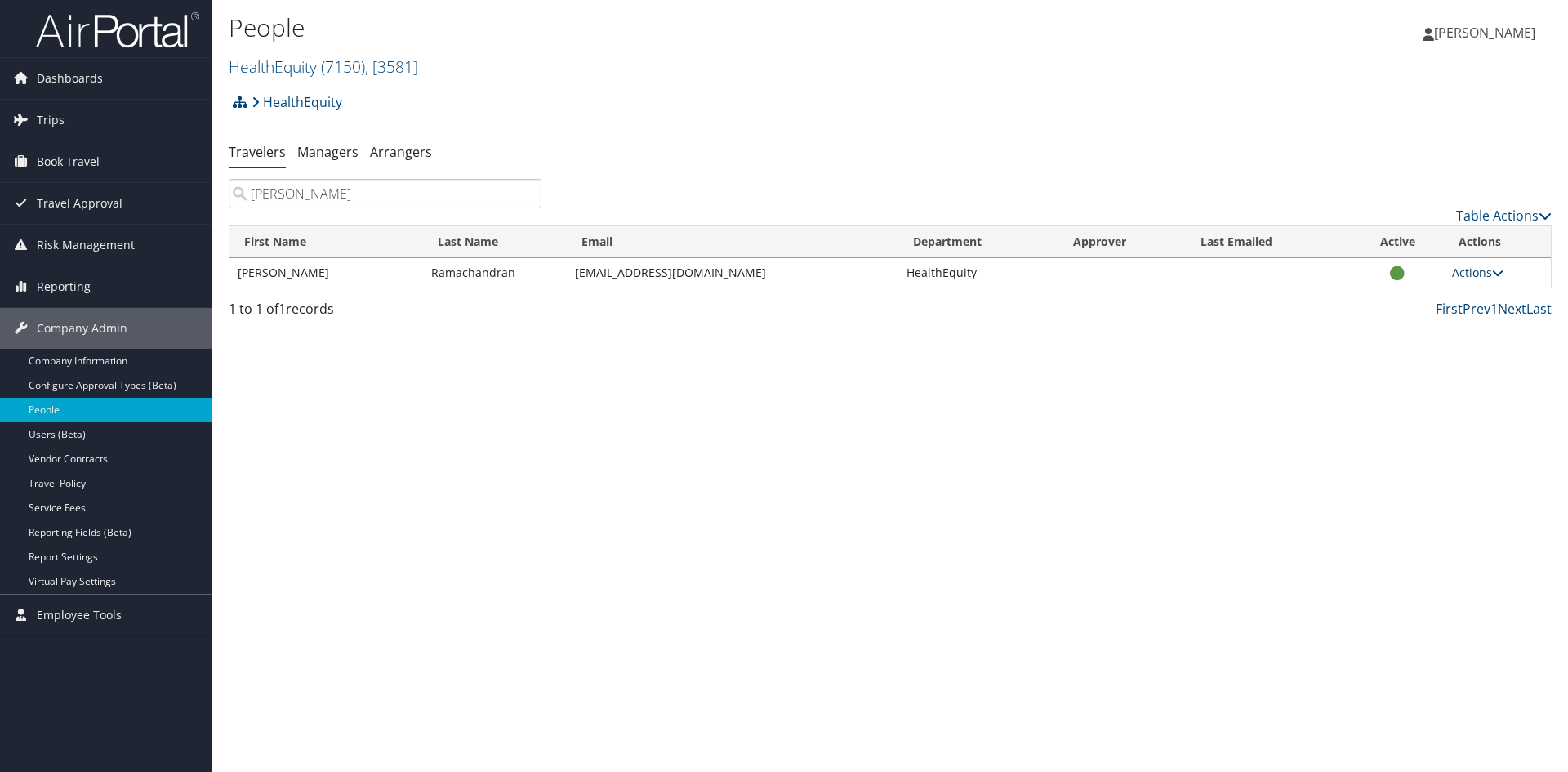
type input "[PERSON_NAME]"
click at [1463, 275] on link "Actions" at bounding box center [1477, 272] width 51 height 16
click at [1391, 322] on link "View Profile" at bounding box center [1425, 324] width 151 height 28
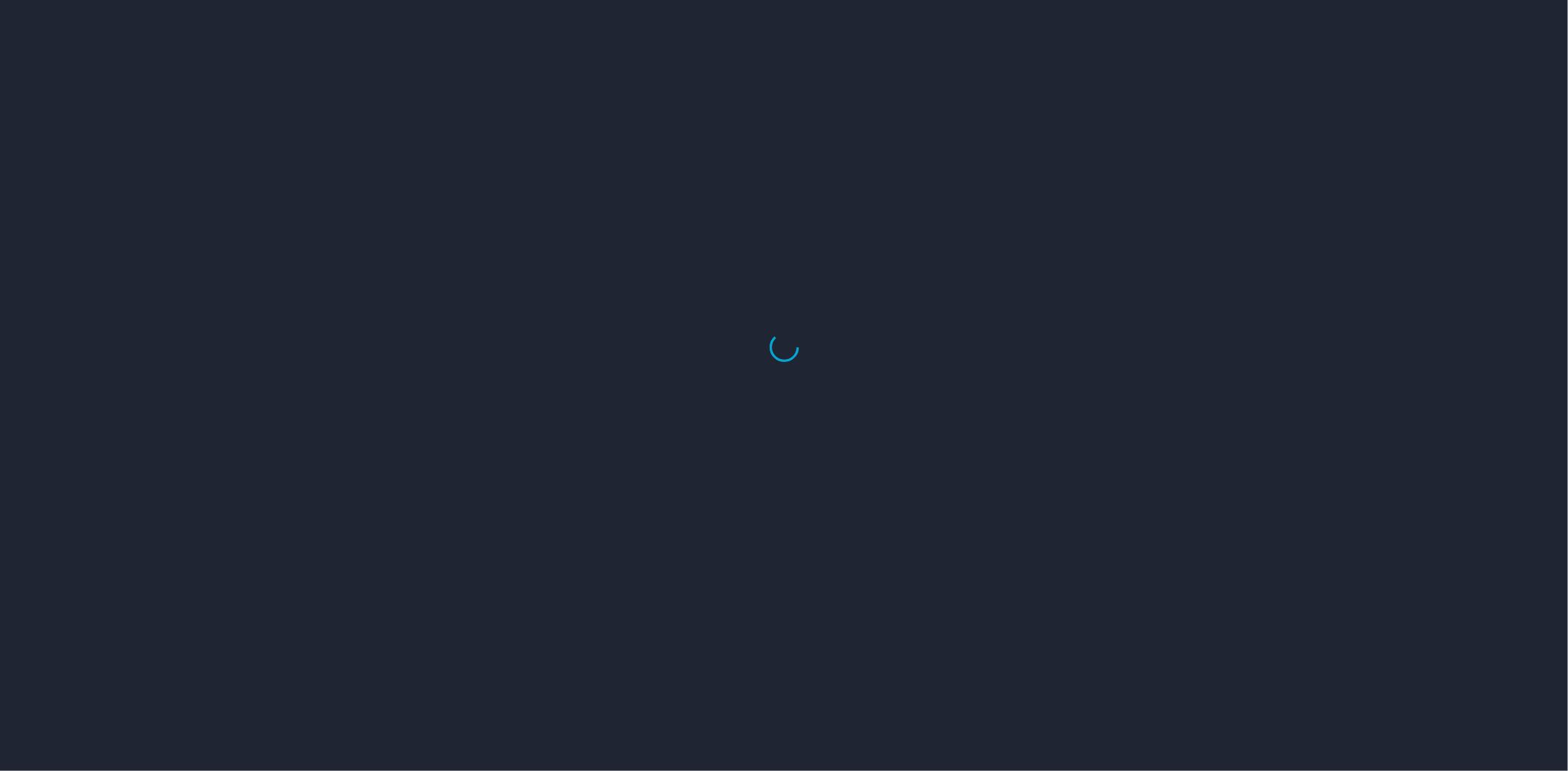
select select "US"
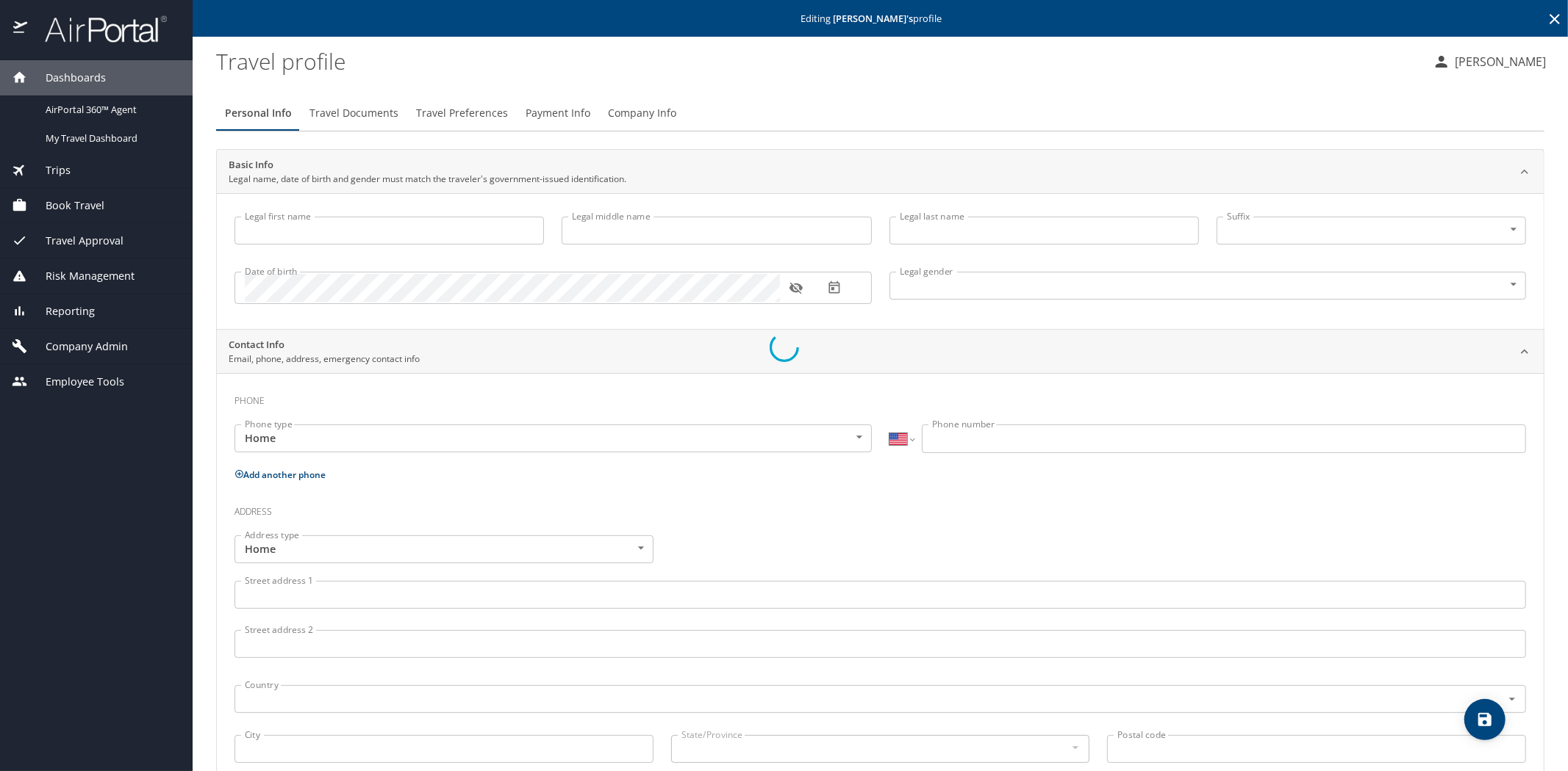
type input "[PERSON_NAME]"
type input "Ramachandran"
type input "Undisclosed"
select select "US"
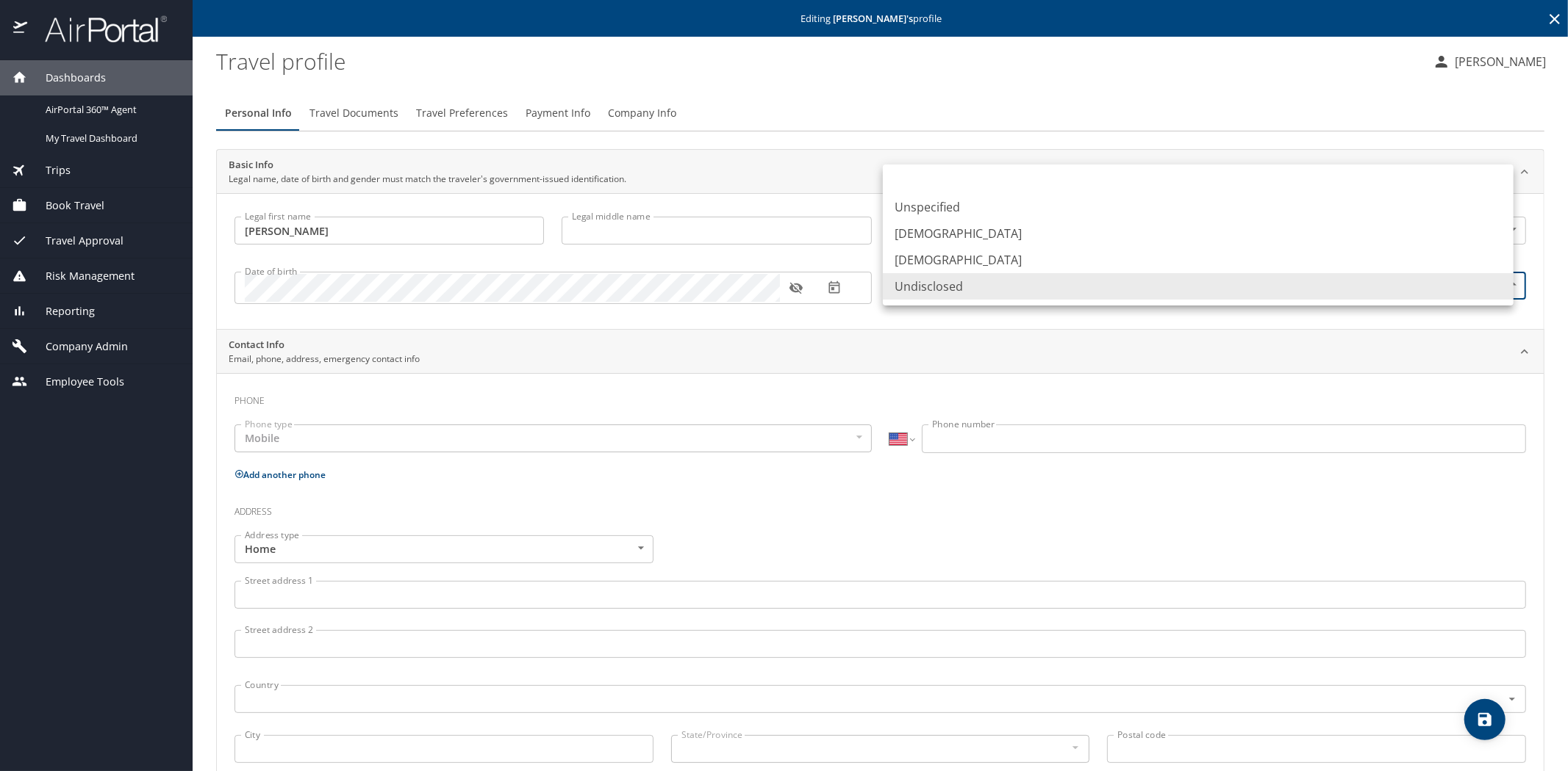
click at [1496, 290] on body "Dashboards AirPortal 360™ Agent My Travel Dashboard Trips Airtinerary® Lookup C…" at bounding box center [784, 385] width 1568 height 771
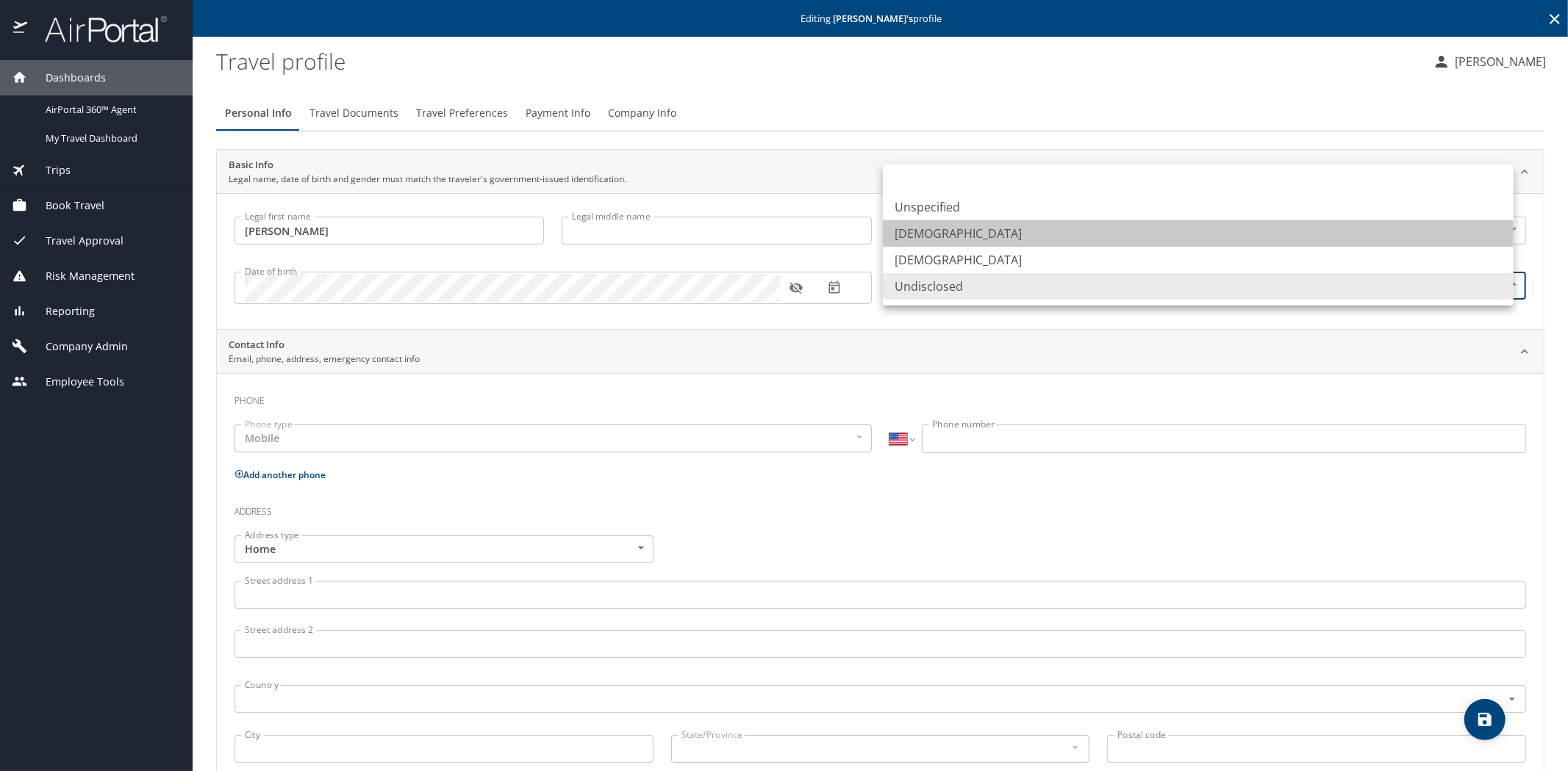
click at [912, 235] on li "Male" at bounding box center [1197, 233] width 630 height 26
type input "Male"
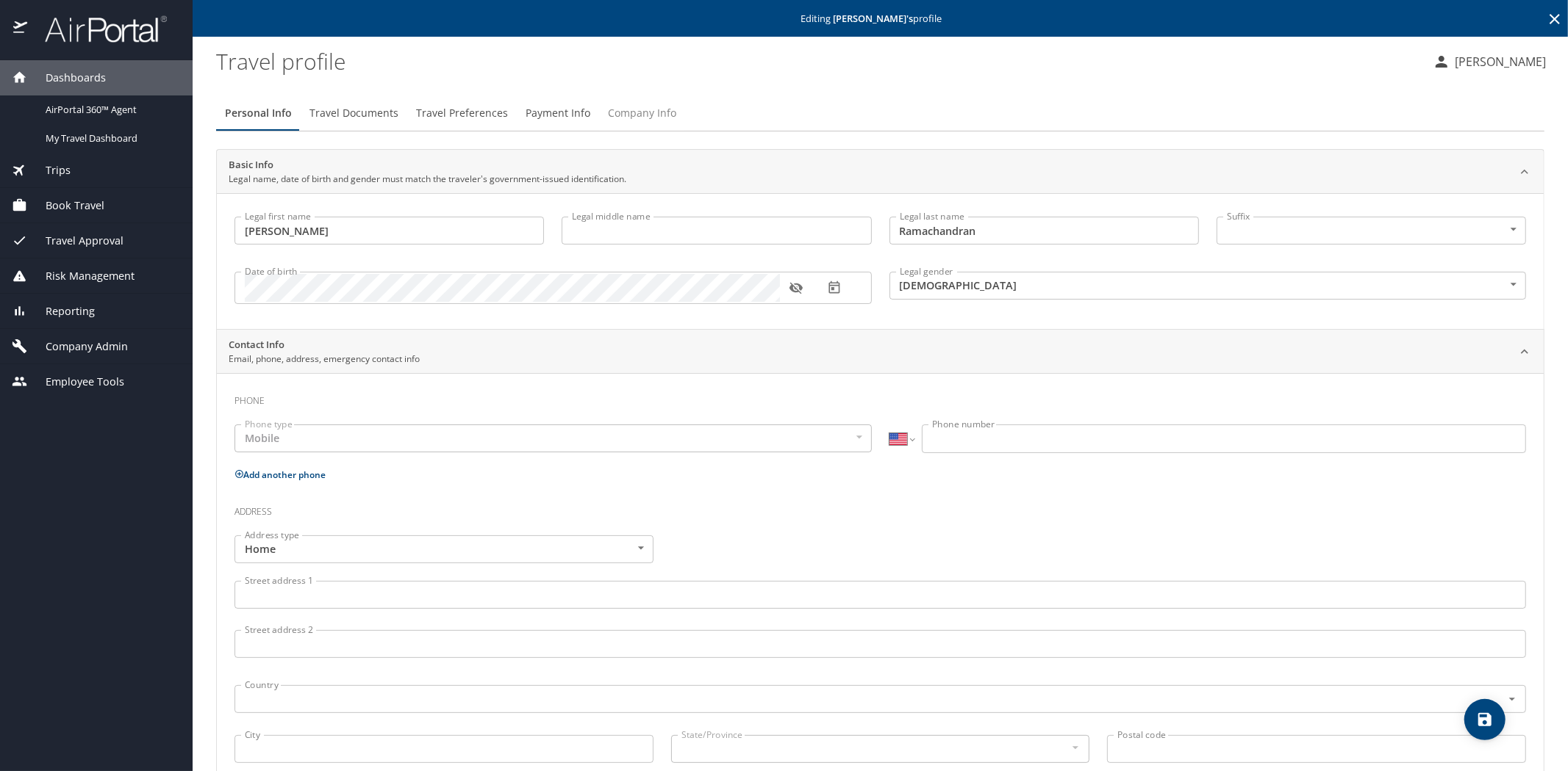
click at [633, 113] on span "Company Info" at bounding box center [642, 113] width 68 height 18
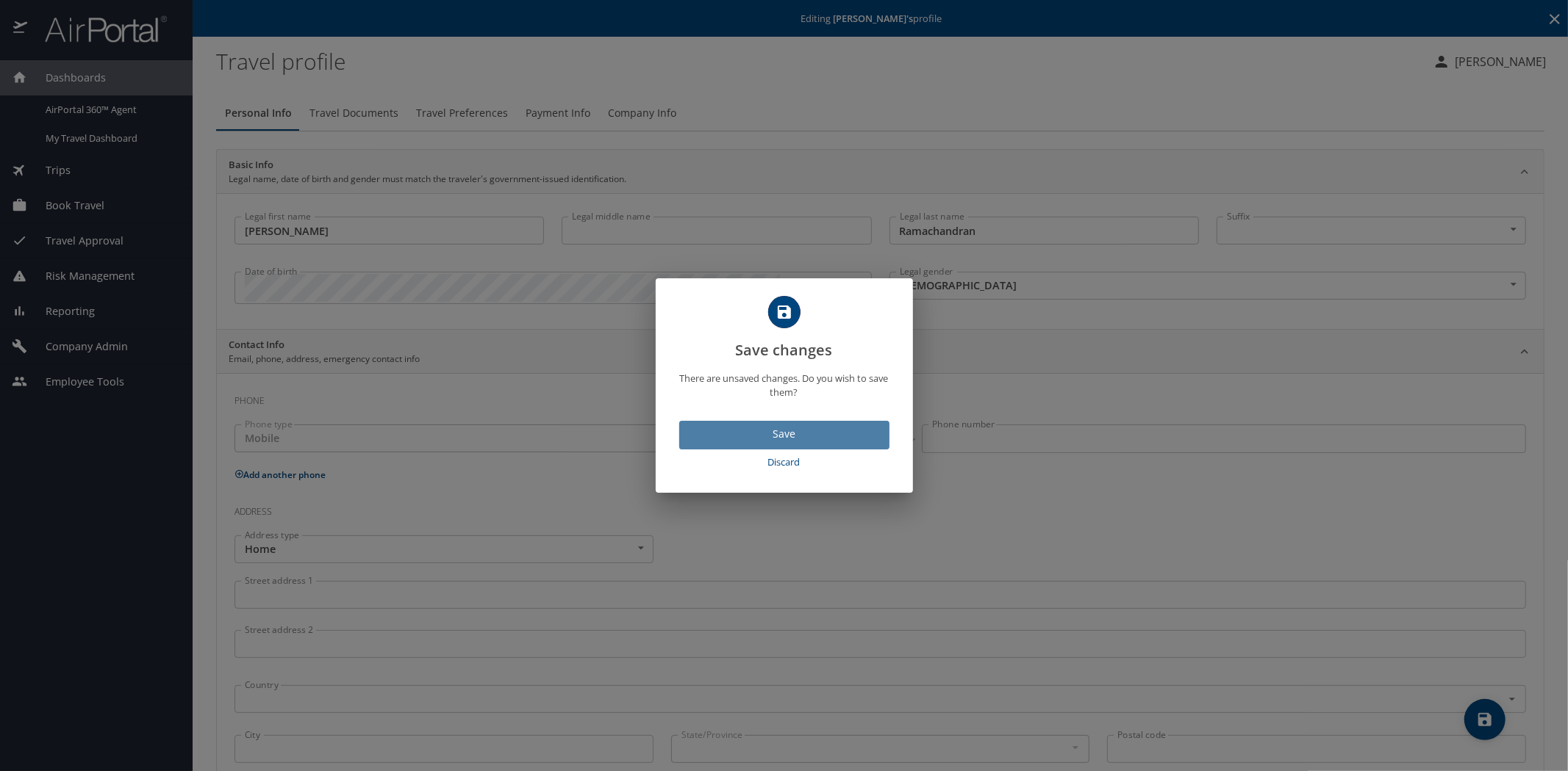
click at [782, 438] on span "Save" at bounding box center [784, 434] width 186 height 18
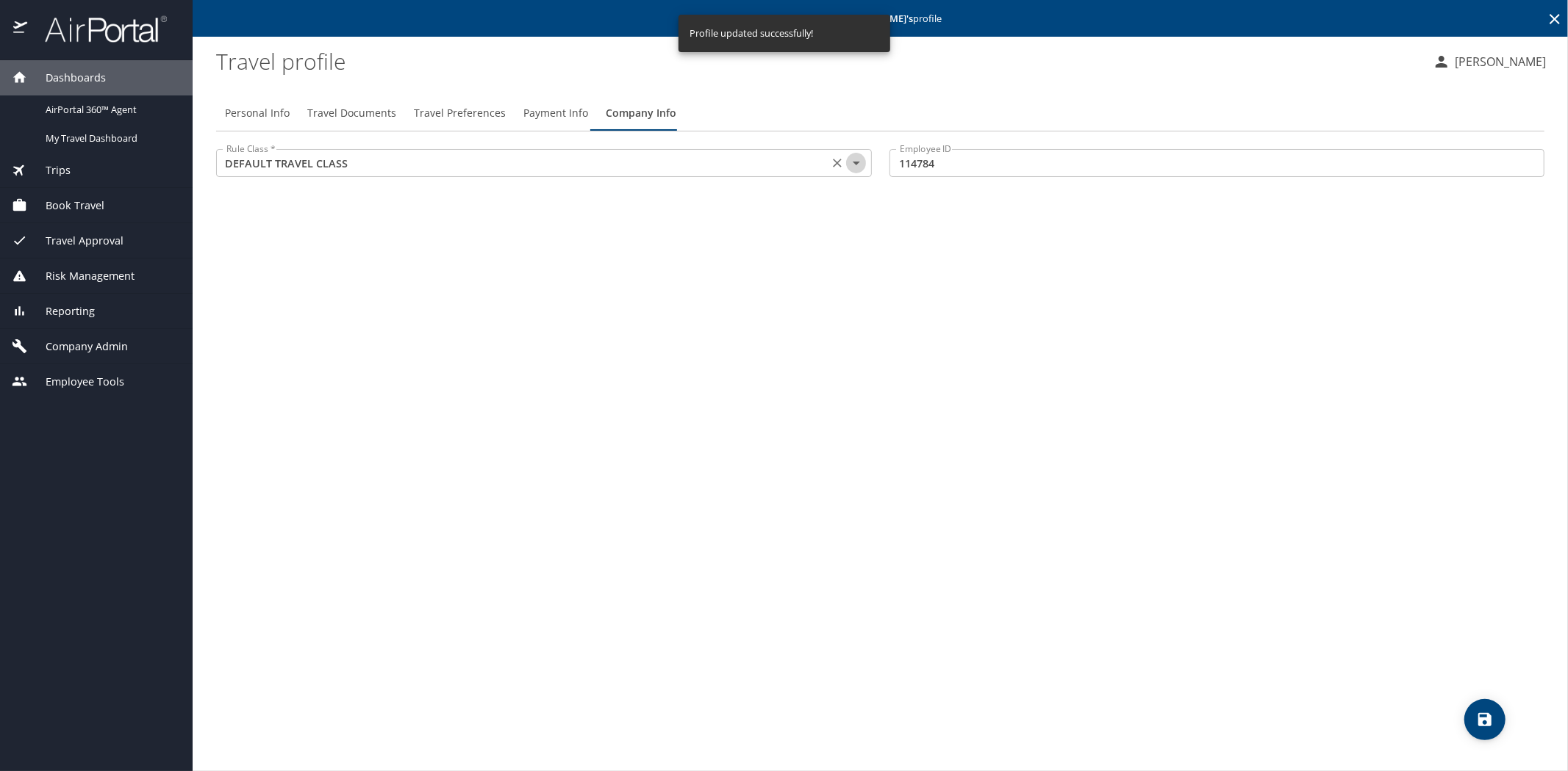
click at [860, 158] on icon "Open" at bounding box center [856, 163] width 17 height 17
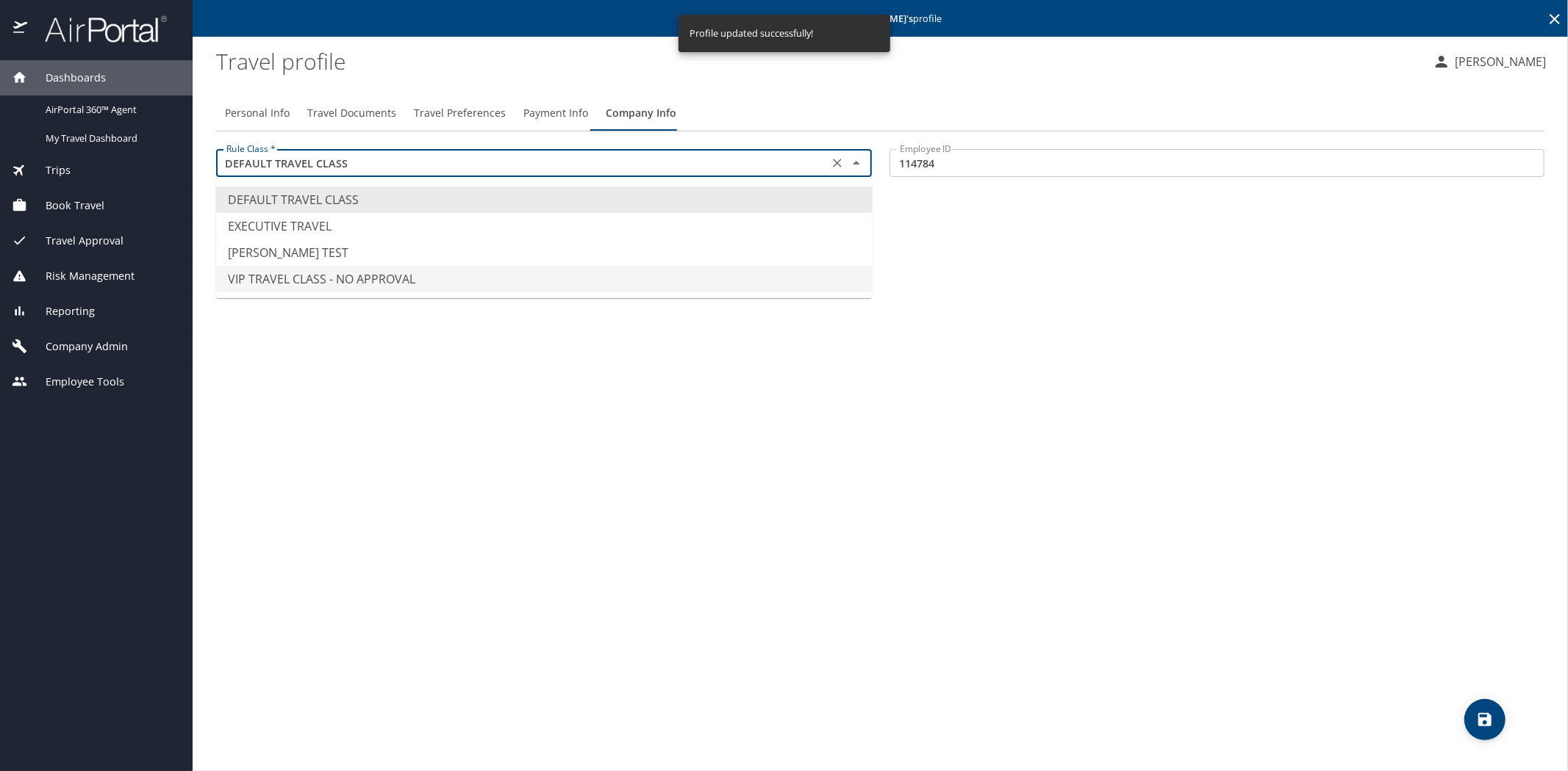
click at [403, 277] on li "VIP TRAVEL CLASS - NO APPROVAL" at bounding box center [544, 279] width 656 height 26
type input "VIP TRAVEL CLASS - NO APPROVAL"
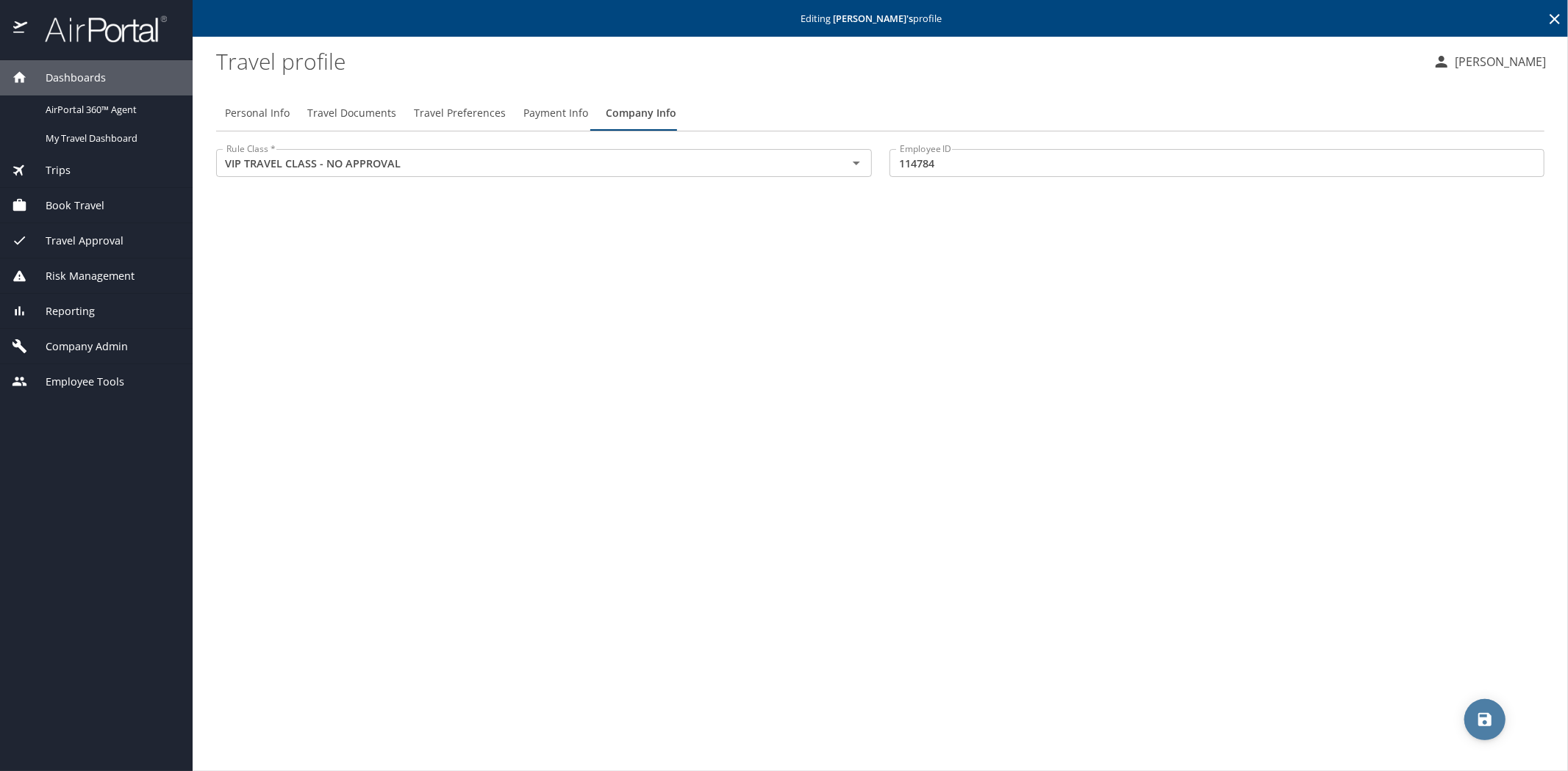
click at [1479, 716] on icon "save" at bounding box center [1485, 719] width 17 height 17
click at [270, 114] on span "Personal Info" at bounding box center [258, 113] width 65 height 18
select select "US"
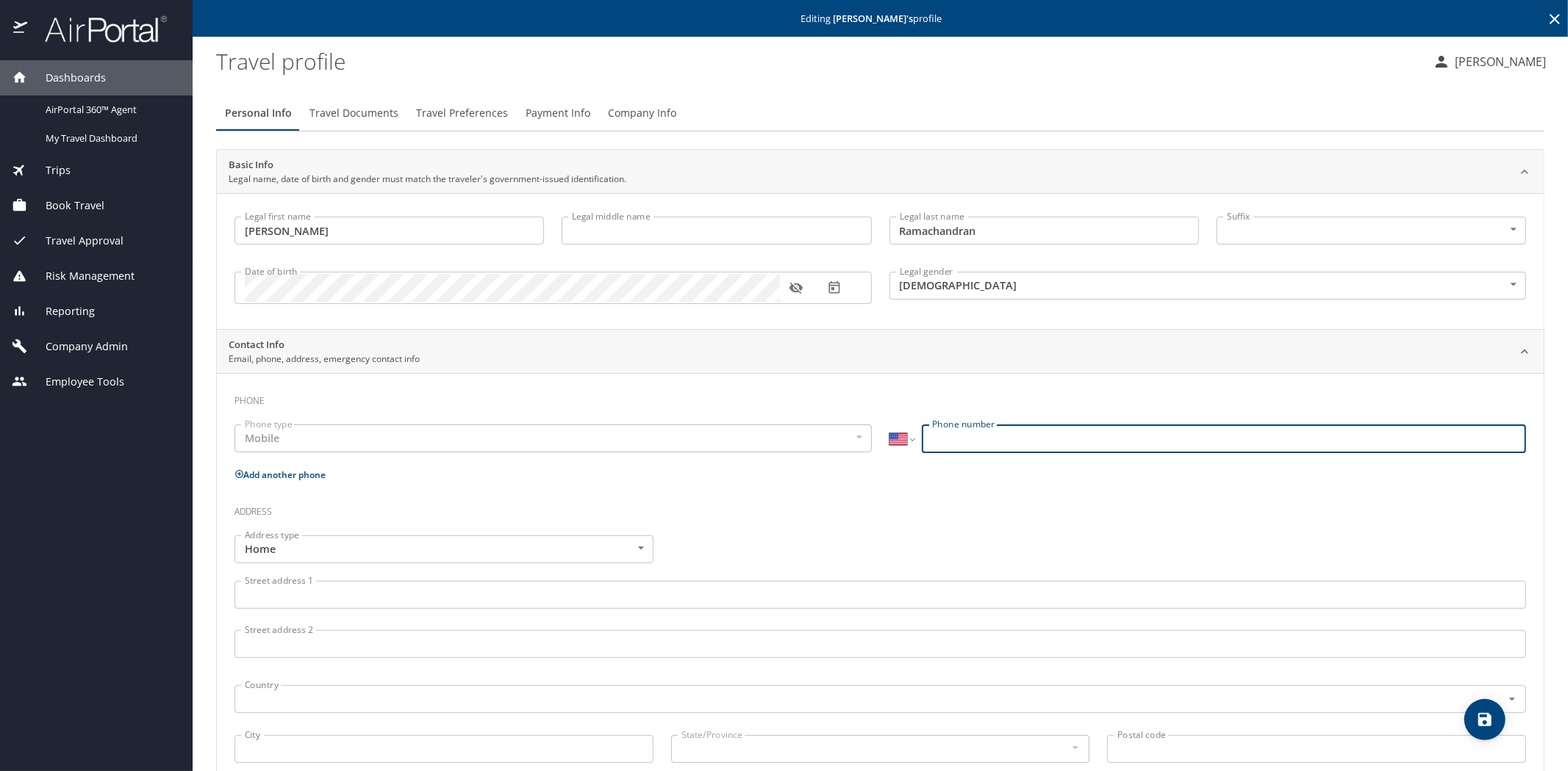
click at [943, 442] on input "Phone number" at bounding box center [1224, 438] width 604 height 28
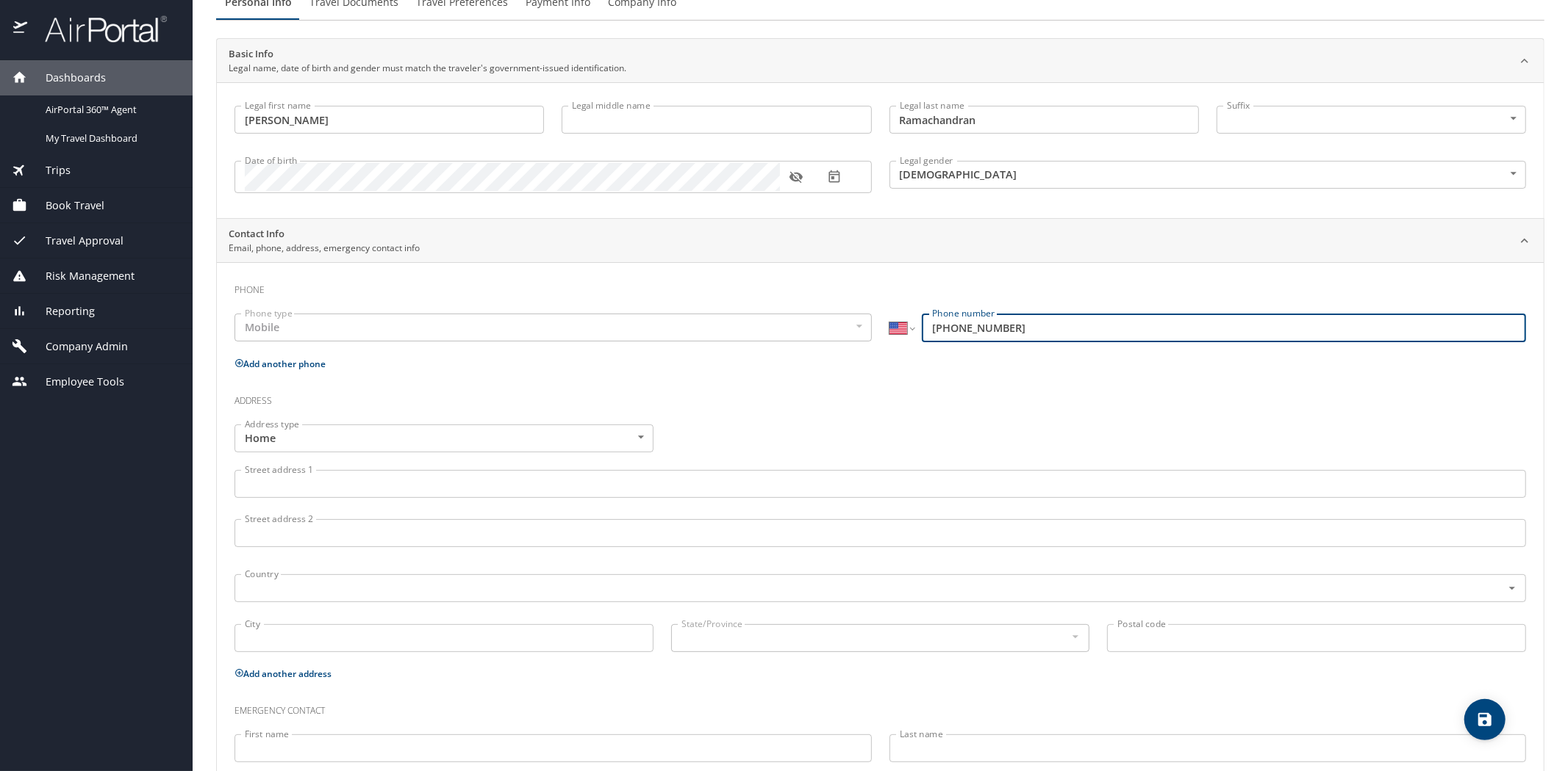
scroll to position [36, 0]
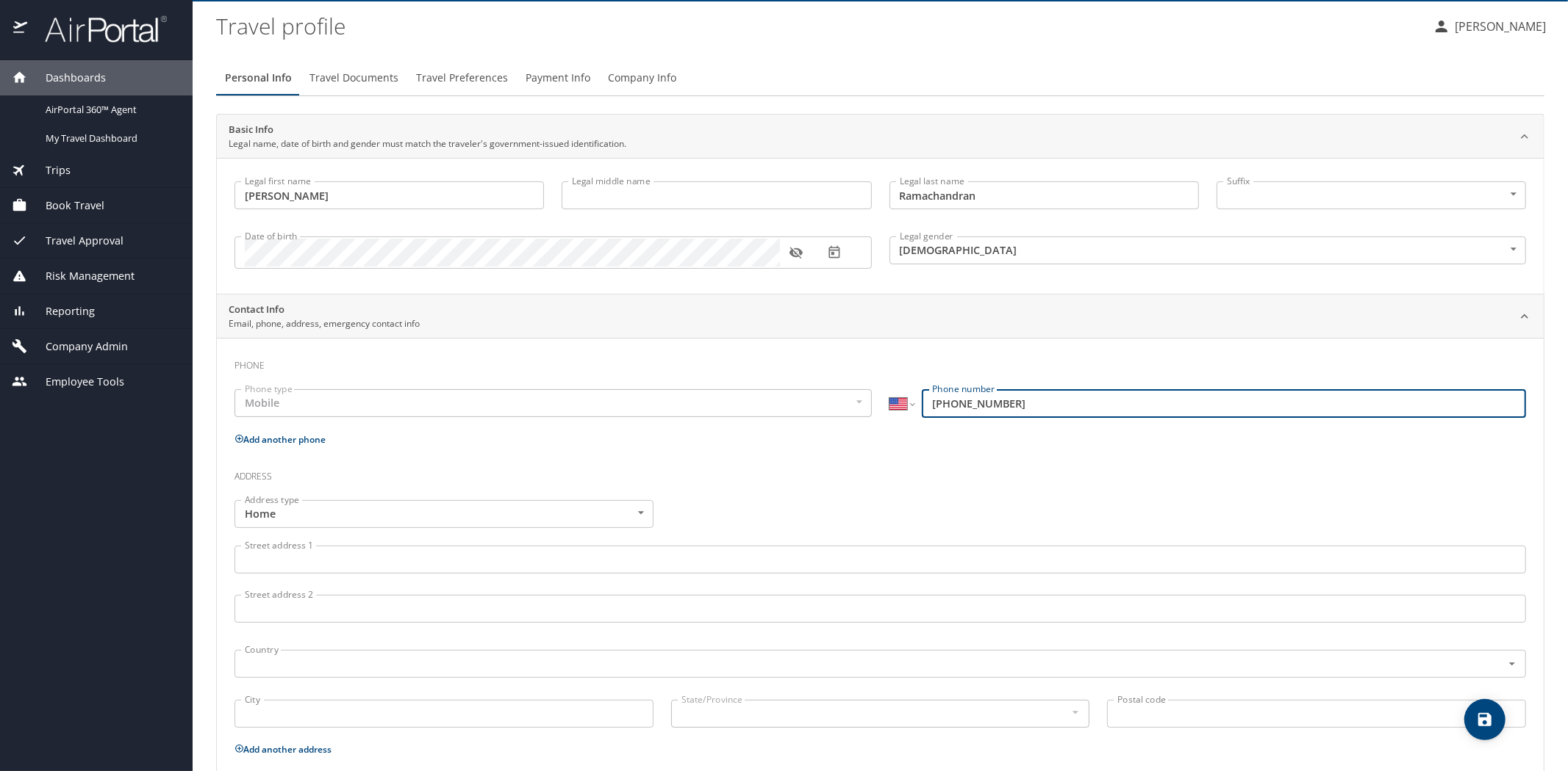
type input "(650) 387-4514"
click at [243, 250] on div "Date of birth" at bounding box center [553, 253] width 637 height 32
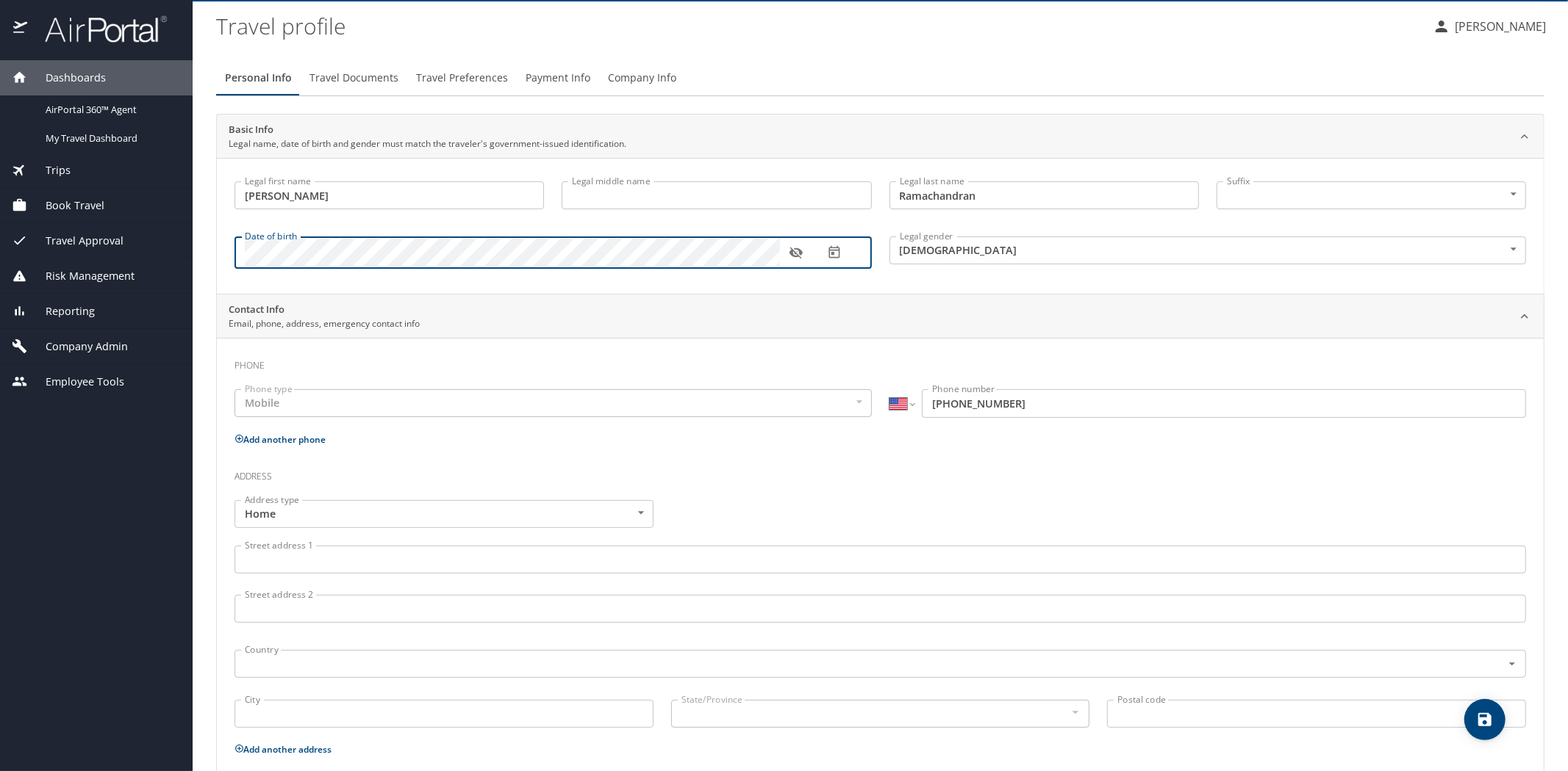
click at [797, 255] on icon "button" at bounding box center [796, 253] width 13 height 12
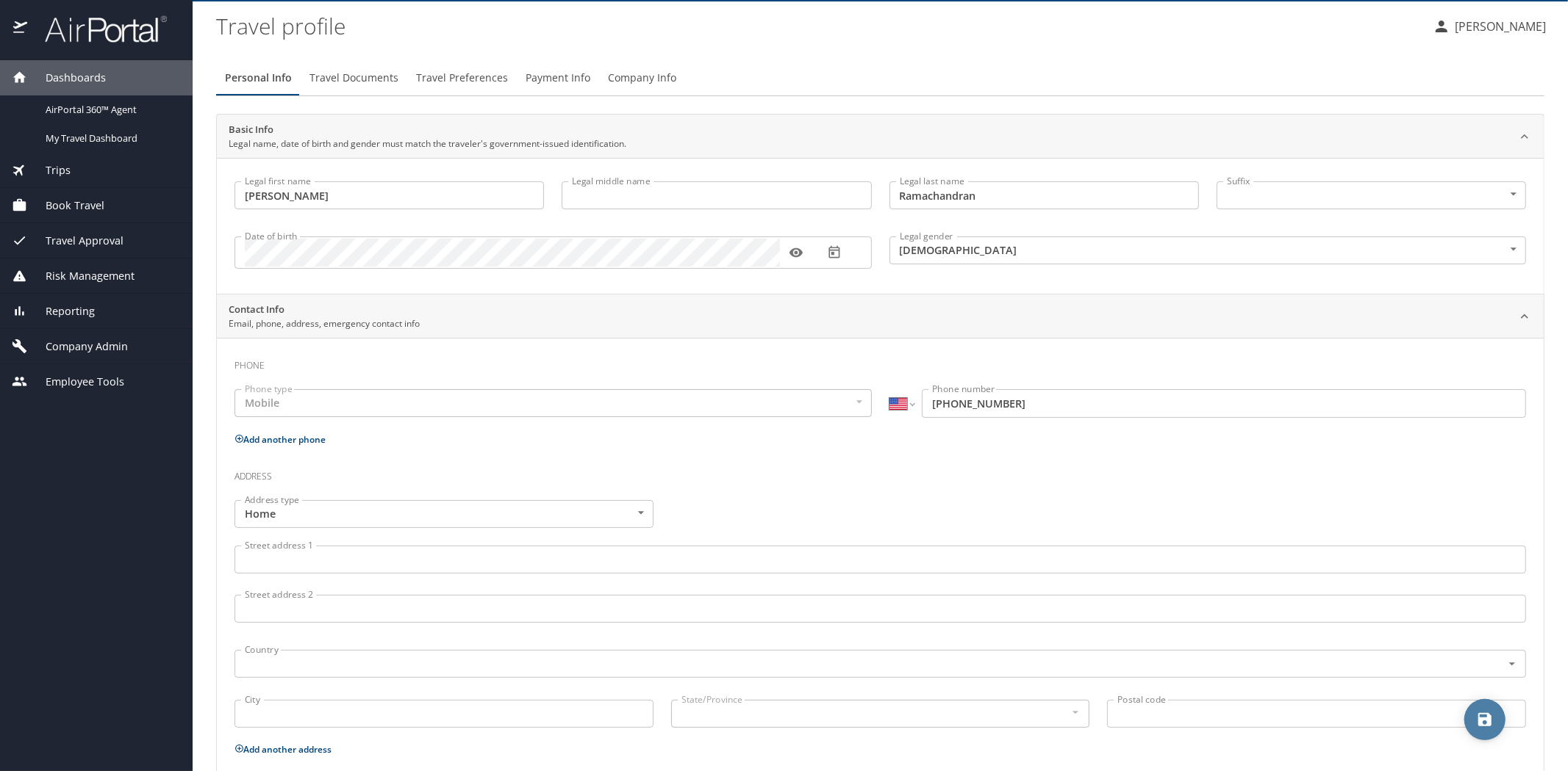
click at [1486, 719] on icon "save" at bounding box center [1484, 719] width 13 height 13
select select "US"
click at [385, 78] on span "Travel Documents" at bounding box center [354, 78] width 89 height 18
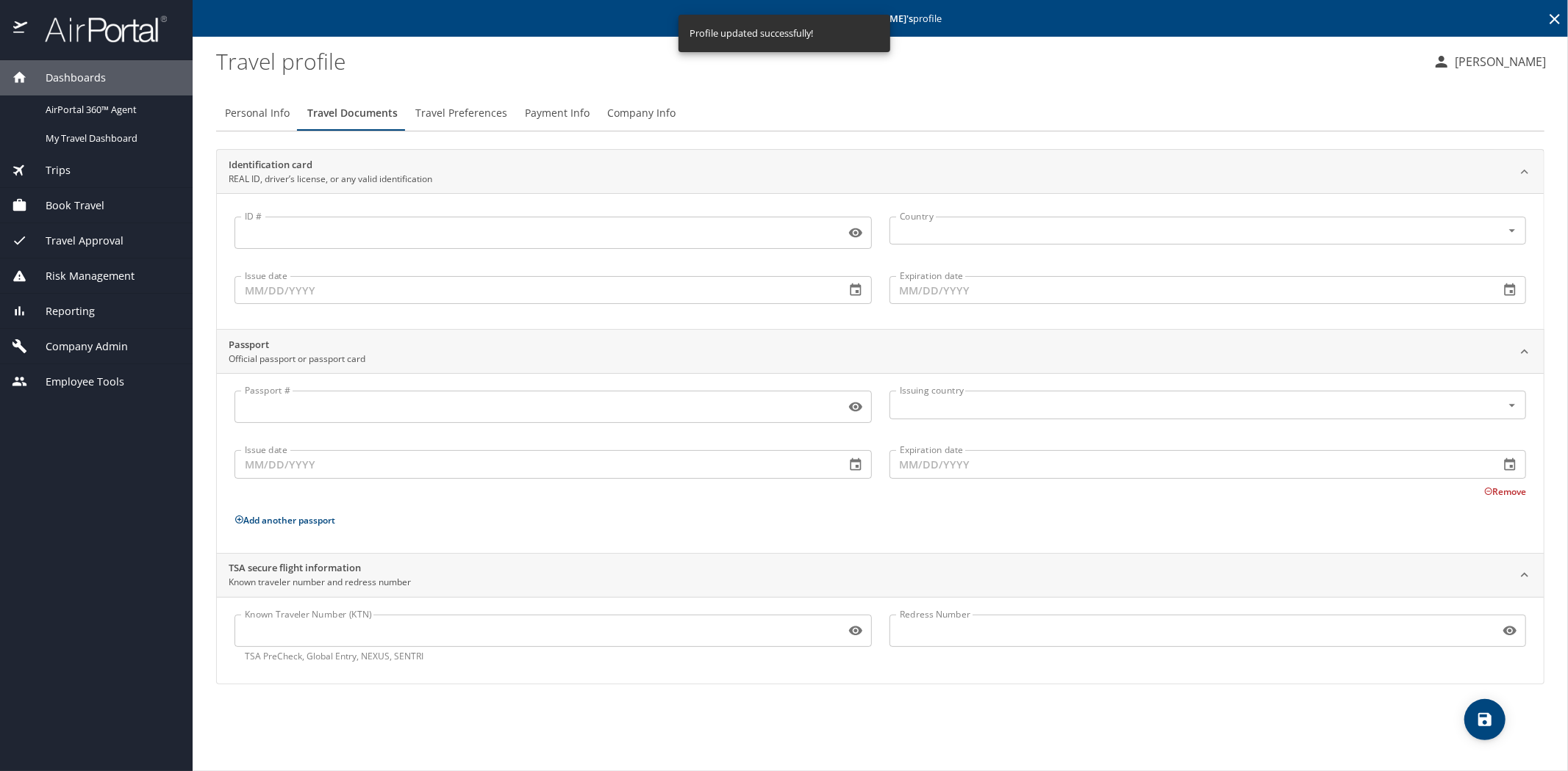
scroll to position [0, 0]
click at [355, 632] on input "Known Traveler Number (KTN)" at bounding box center [537, 631] width 605 height 28
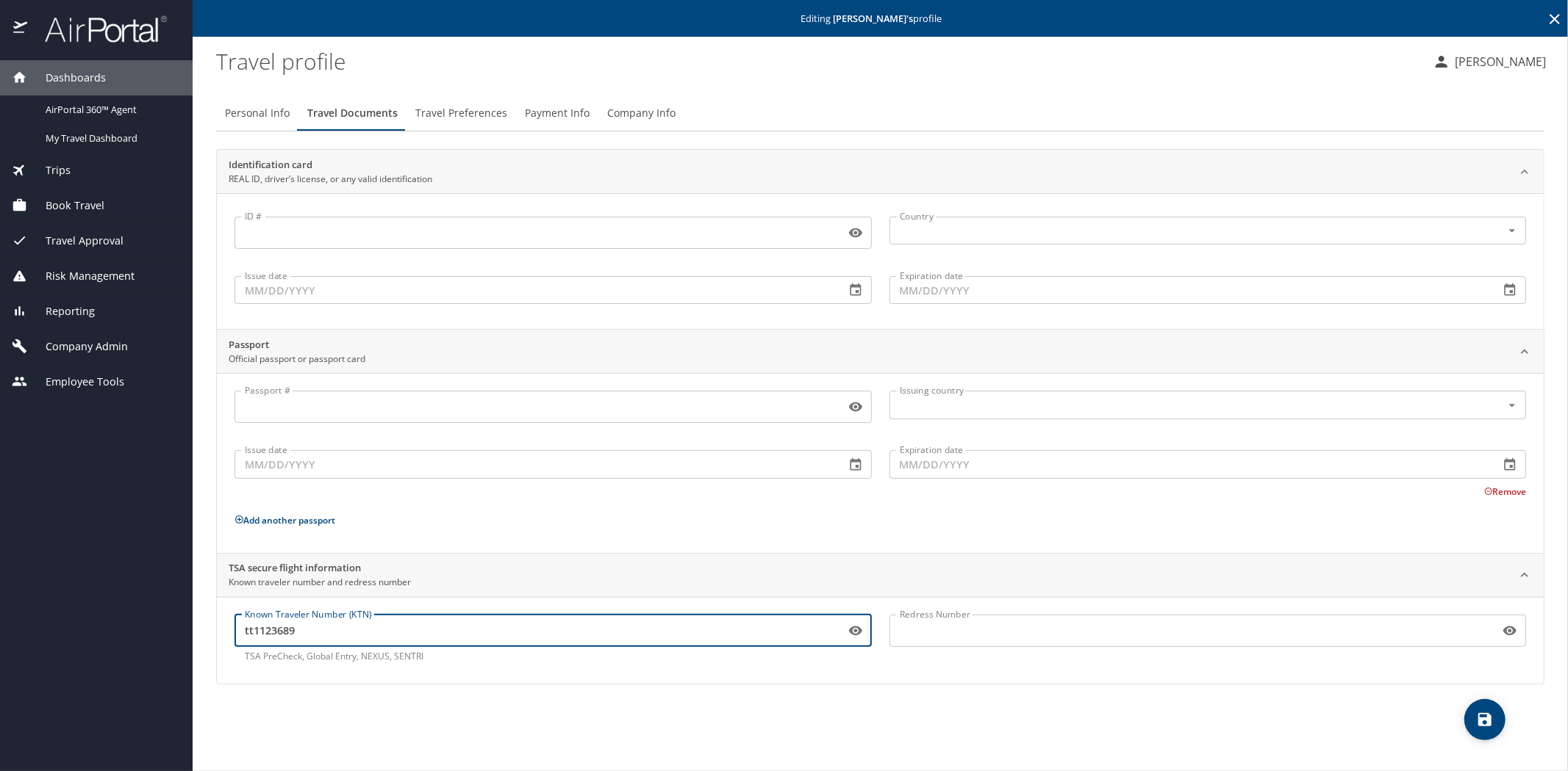
type input "tt1123689"
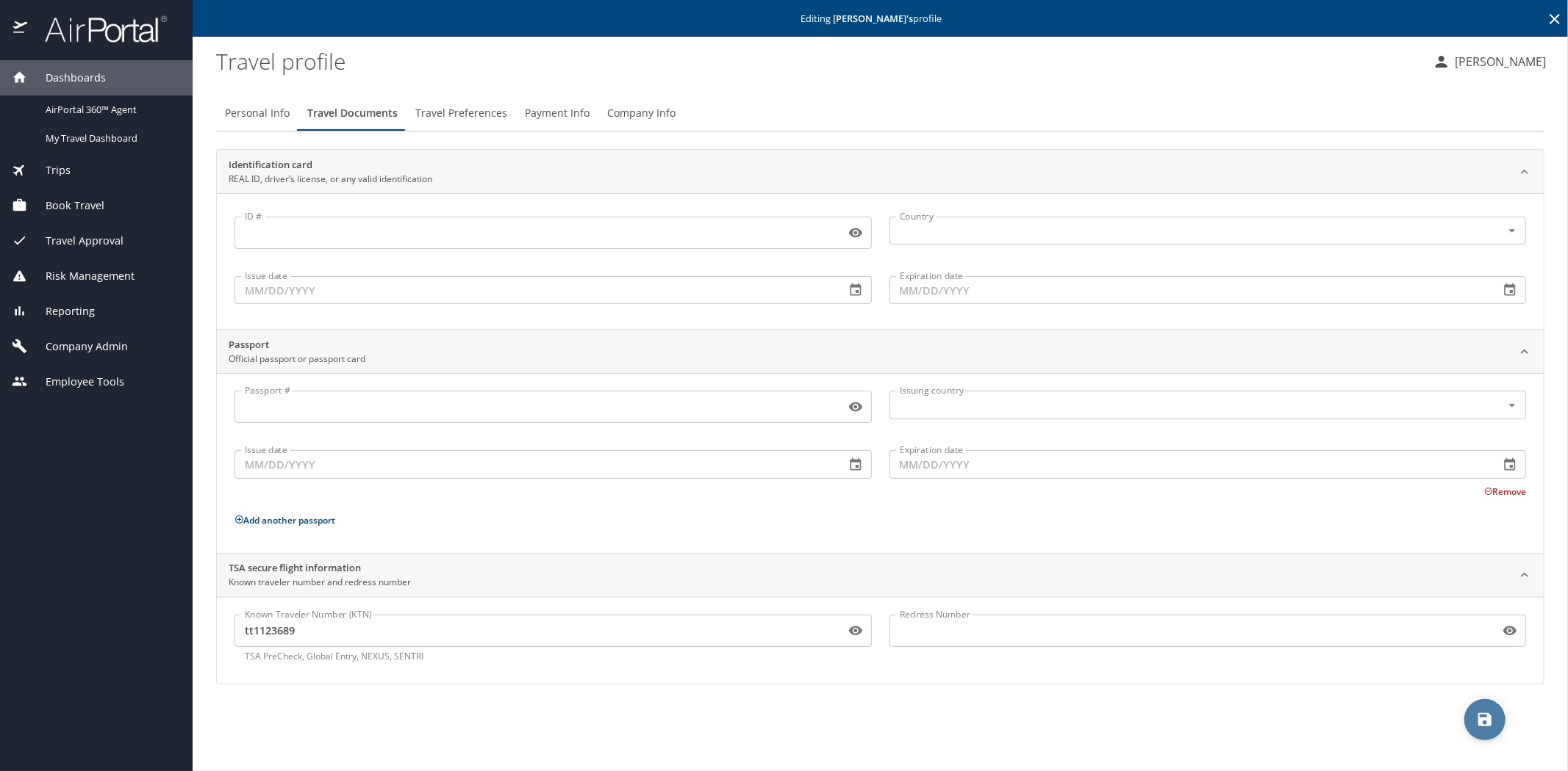
click at [1489, 711] on icon "save" at bounding box center [1485, 719] width 17 height 17
click at [442, 113] on span "Travel Preferences" at bounding box center [461, 113] width 92 height 18
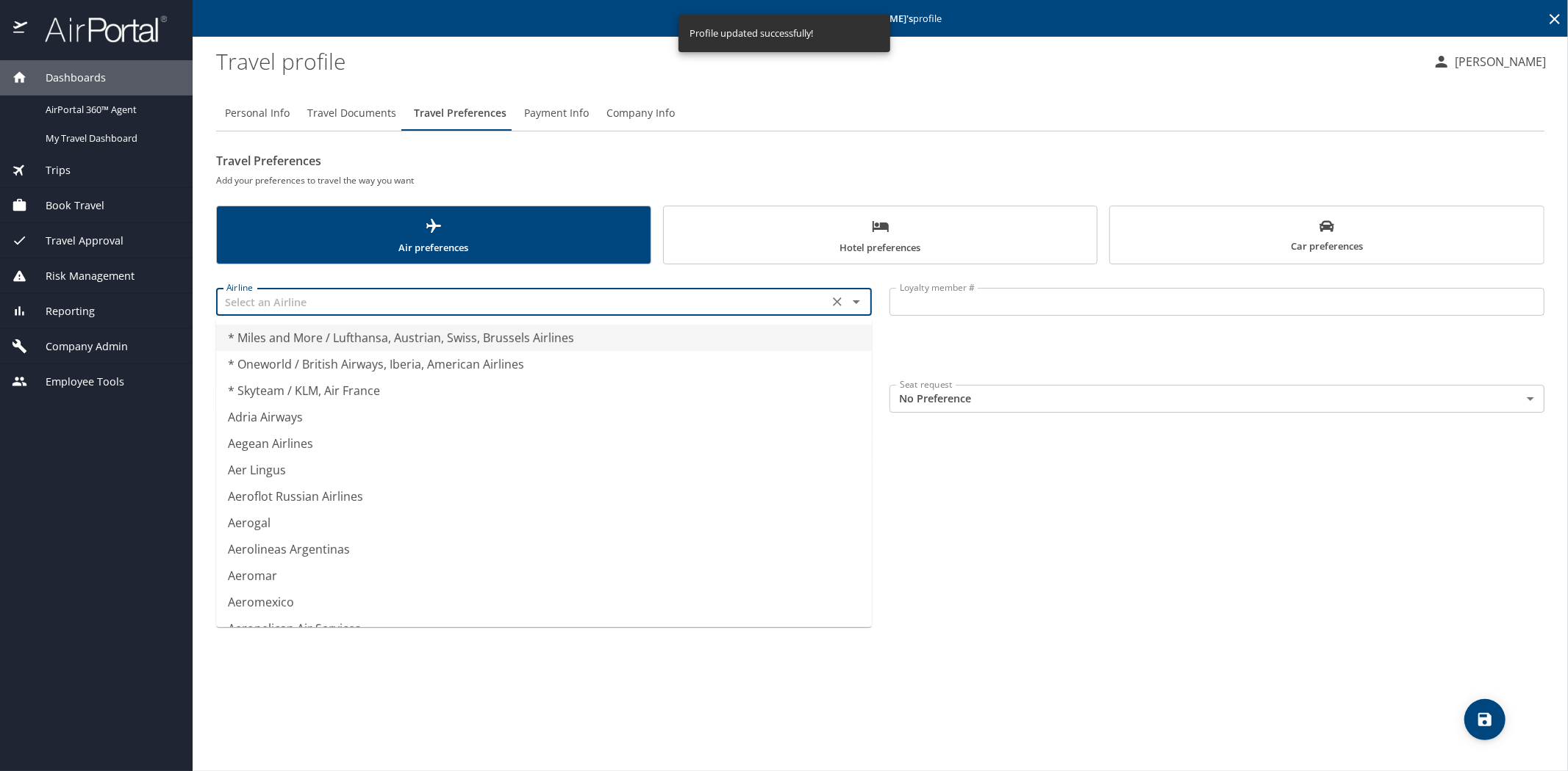
click at [308, 301] on input "text" at bounding box center [522, 302] width 603 height 19
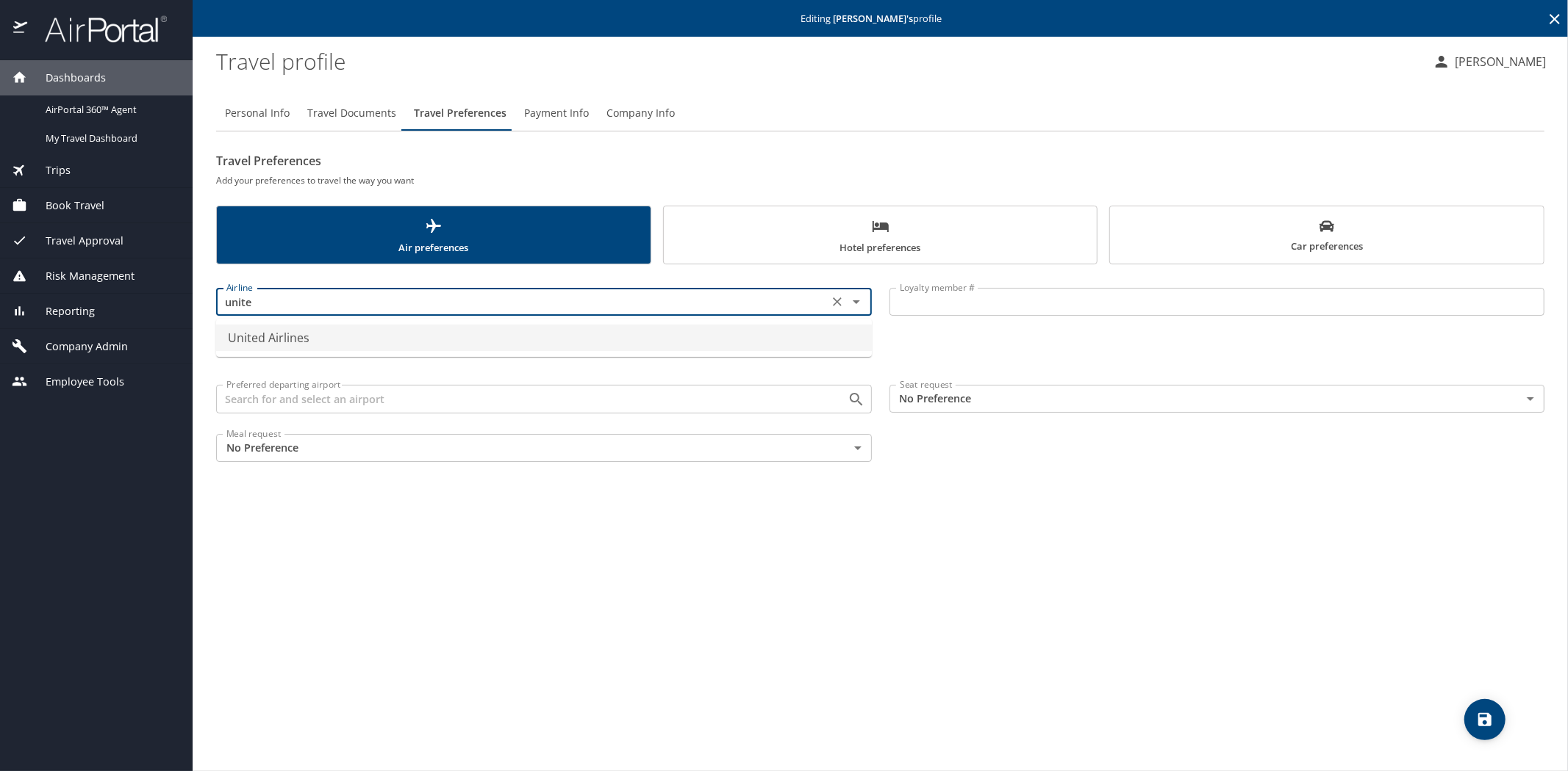
click at [302, 336] on li "United Airlines" at bounding box center [544, 338] width 656 height 26
type input "United Airlines"
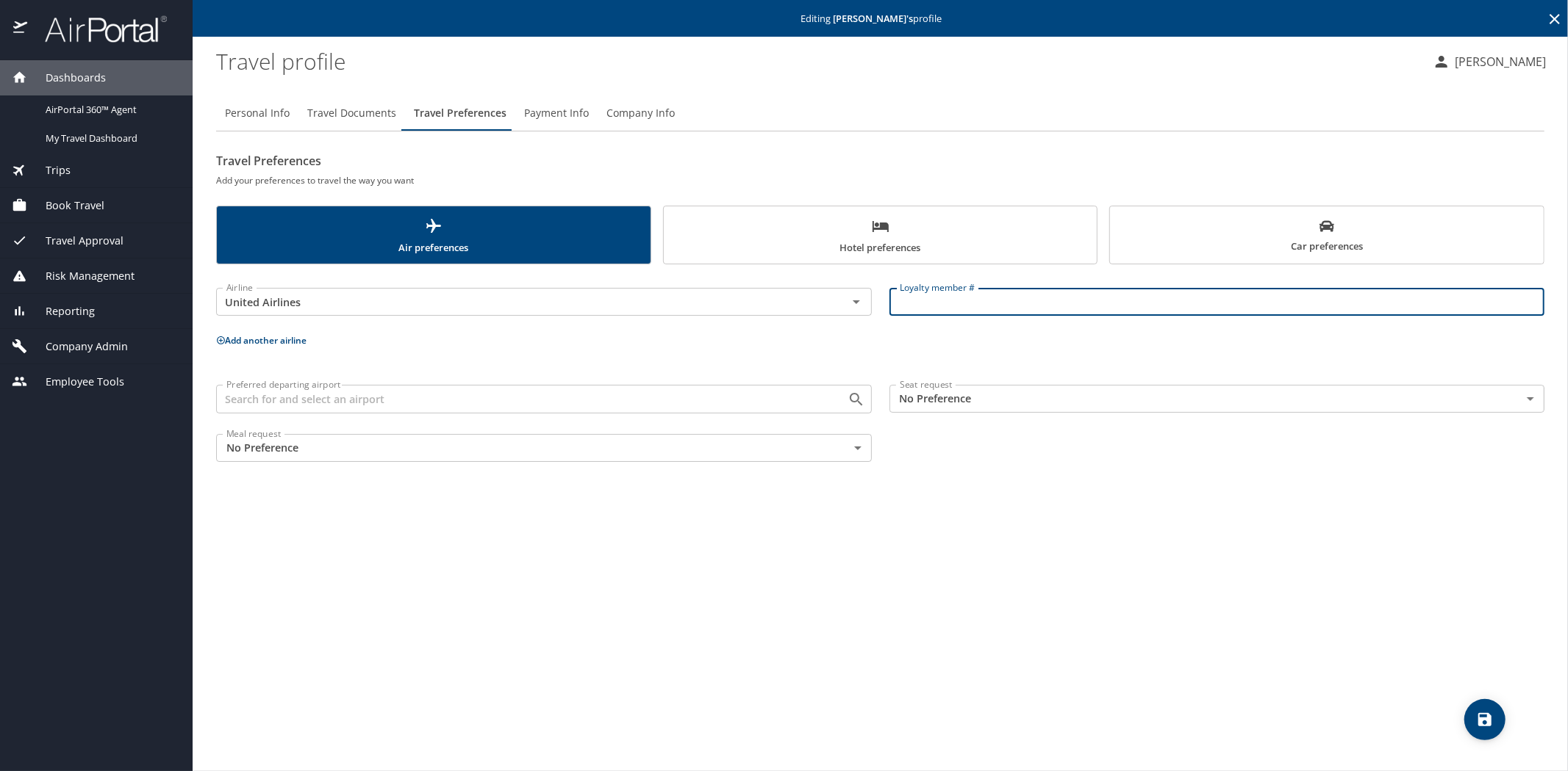
click at [936, 297] on input "Loyalty member #" at bounding box center [1217, 301] width 656 height 28
type input "vu471214"
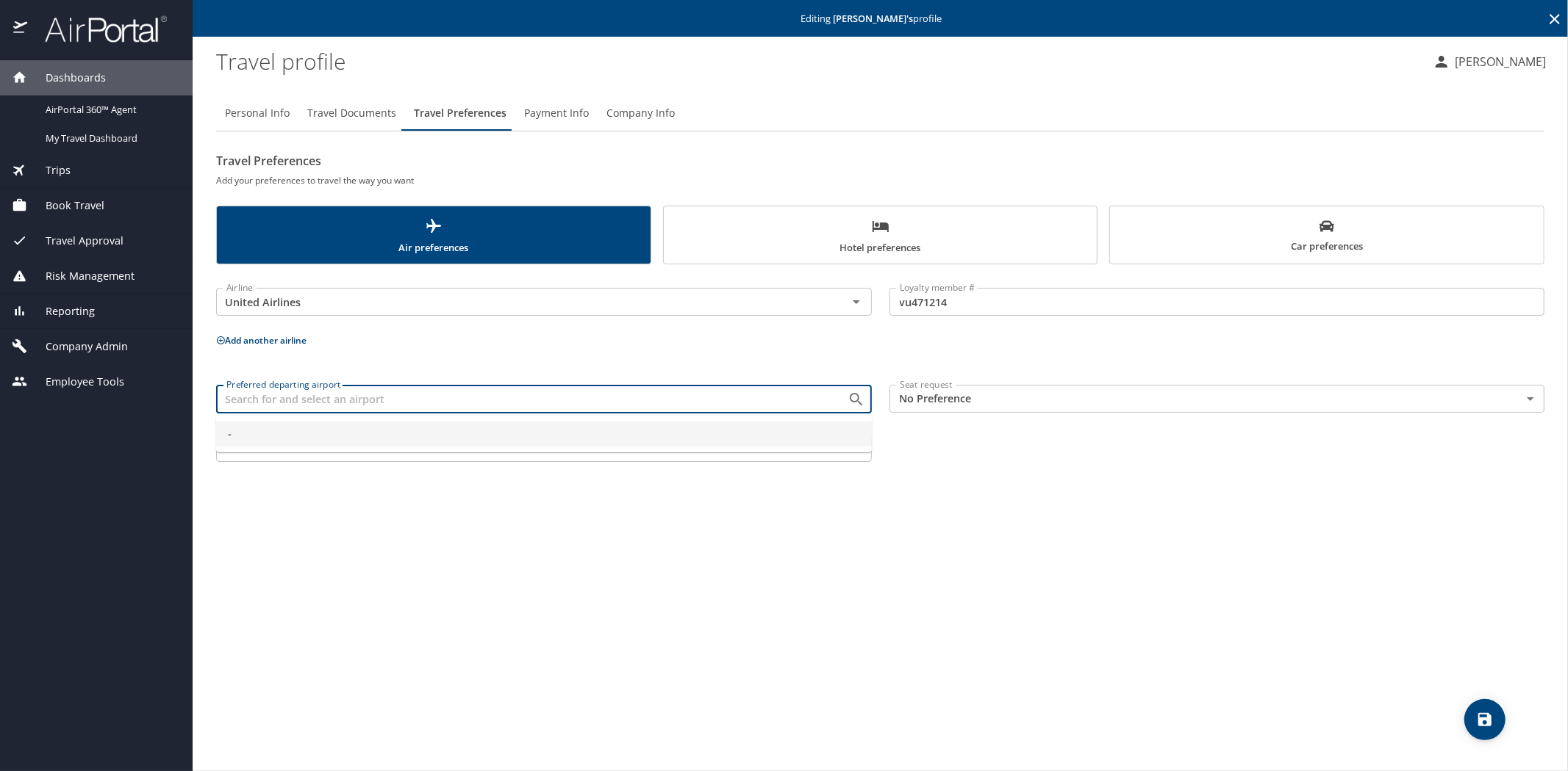
click at [341, 397] on input "Preferred departing airport" at bounding box center [522, 399] width 603 height 19
click at [329, 465] on span "EWR - Newark" at bounding box center [543, 459] width 632 height 16
type input "EWR - Newark"
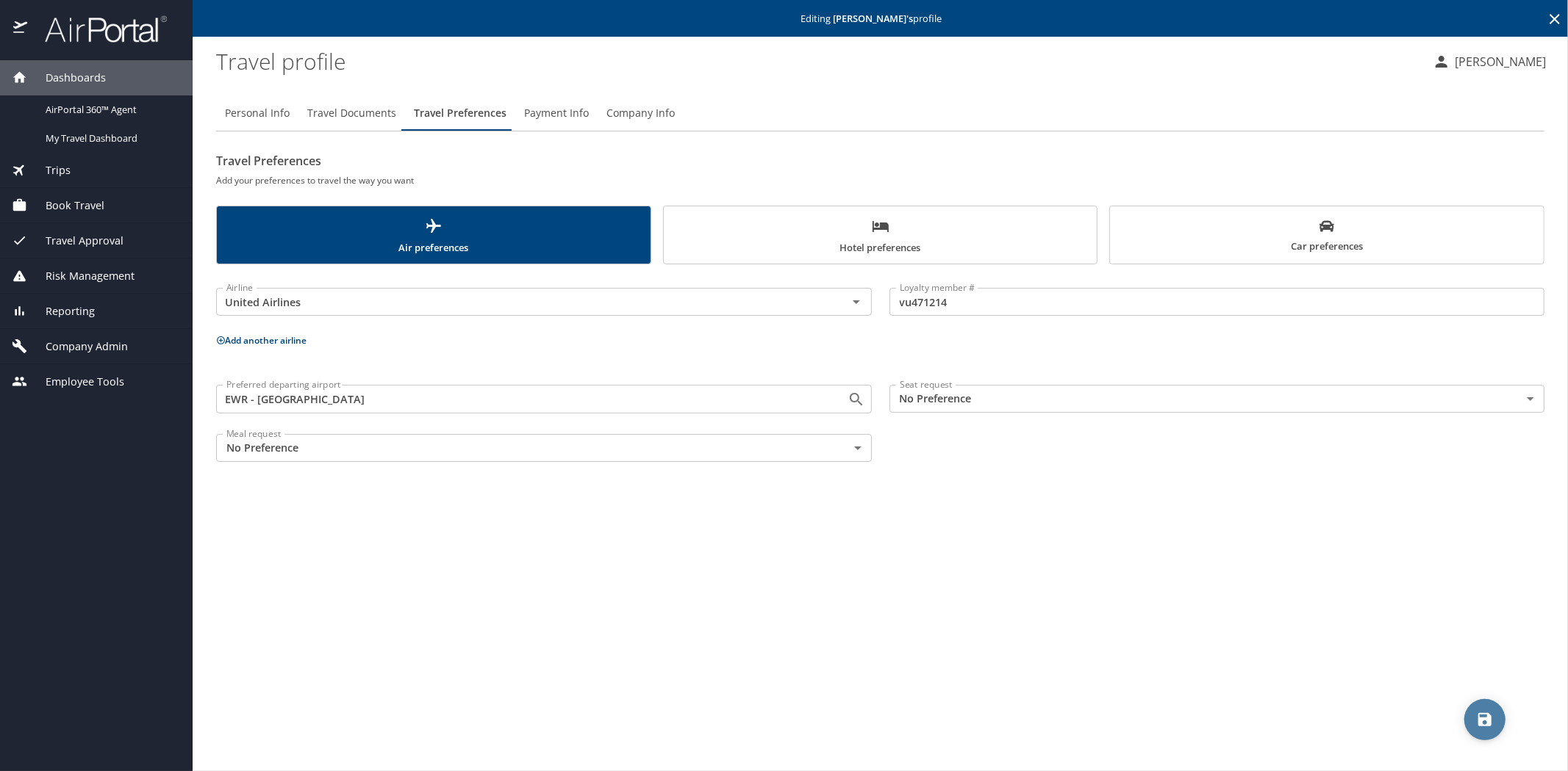
click at [1478, 719] on icon "save" at bounding box center [1485, 719] width 17 height 17
drag, startPoint x: 1548, startPoint y: 16, endPoint x: 654, endPoint y: 447, distance: 992.5
click at [665, 447] on main "Editing Mukund Ramachandran 's profile Travel profile Laura Fontaine Personal I…" at bounding box center [880, 385] width 1375 height 771
click at [1548, 15] on icon at bounding box center [1555, 19] width 17 height 17
